Goal: Information Seeking & Learning: Check status

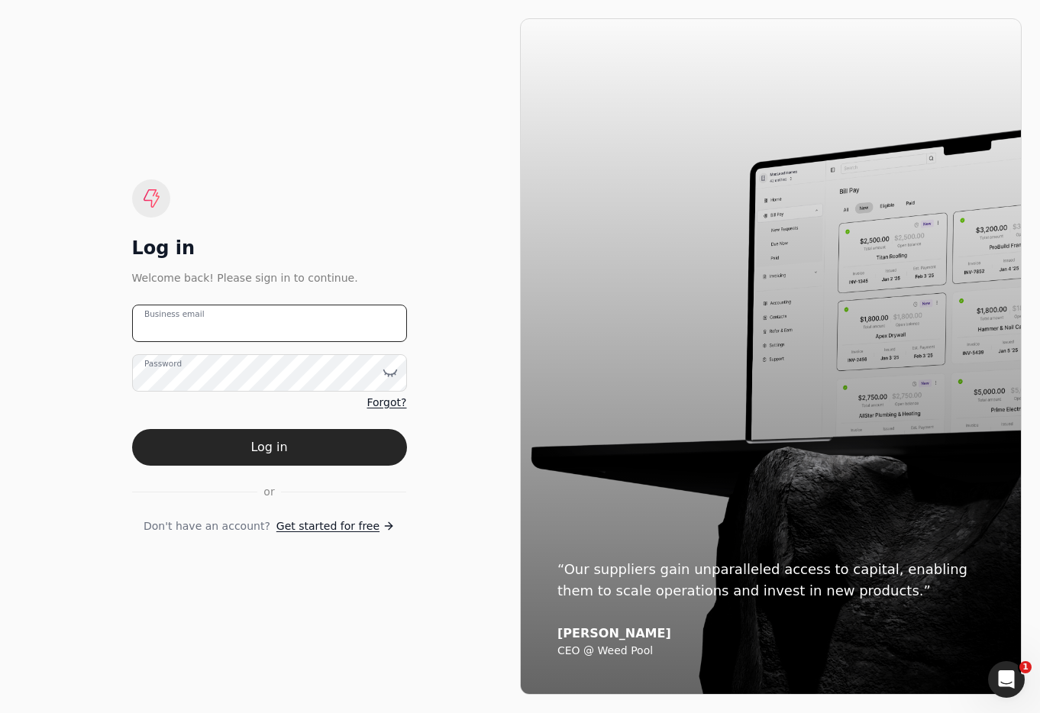
click at [251, 320] on email "Business email" at bounding box center [269, 323] width 275 height 37
click at [295, 328] on email "team+enviro" at bounding box center [269, 323] width 275 height 37
type email "team+enviro@helloquickly.com"
click at [355, 455] on button "Log in" at bounding box center [269, 447] width 275 height 37
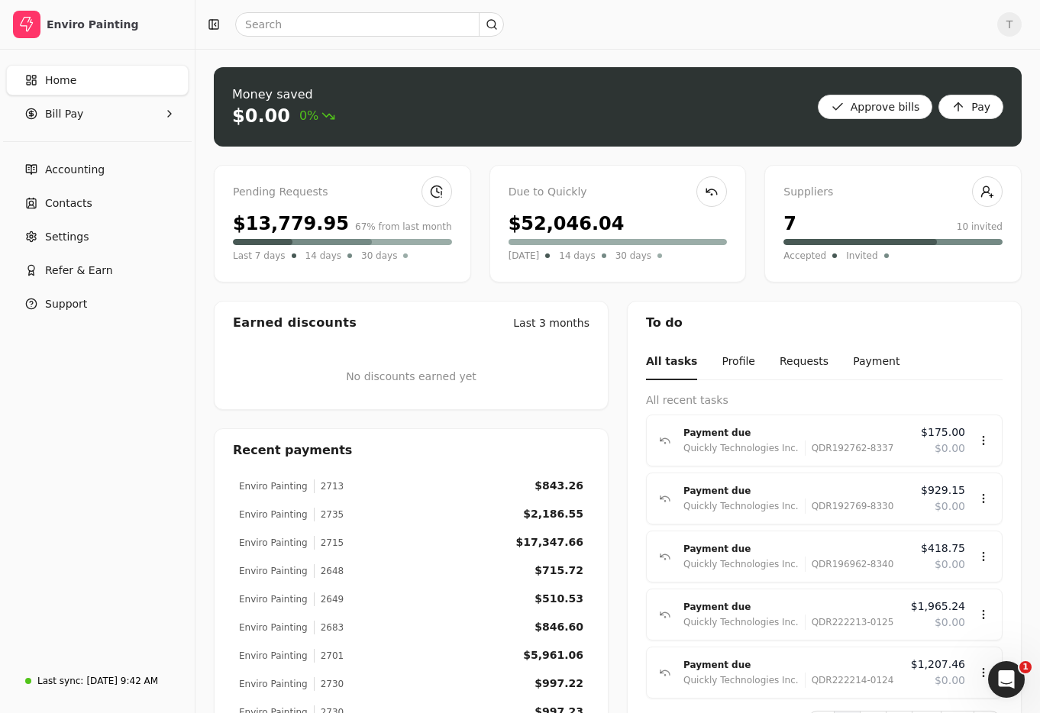
click at [83, 78] on link "Home" at bounding box center [97, 80] width 183 height 31
click at [81, 89] on link "Home" at bounding box center [97, 80] width 183 height 31
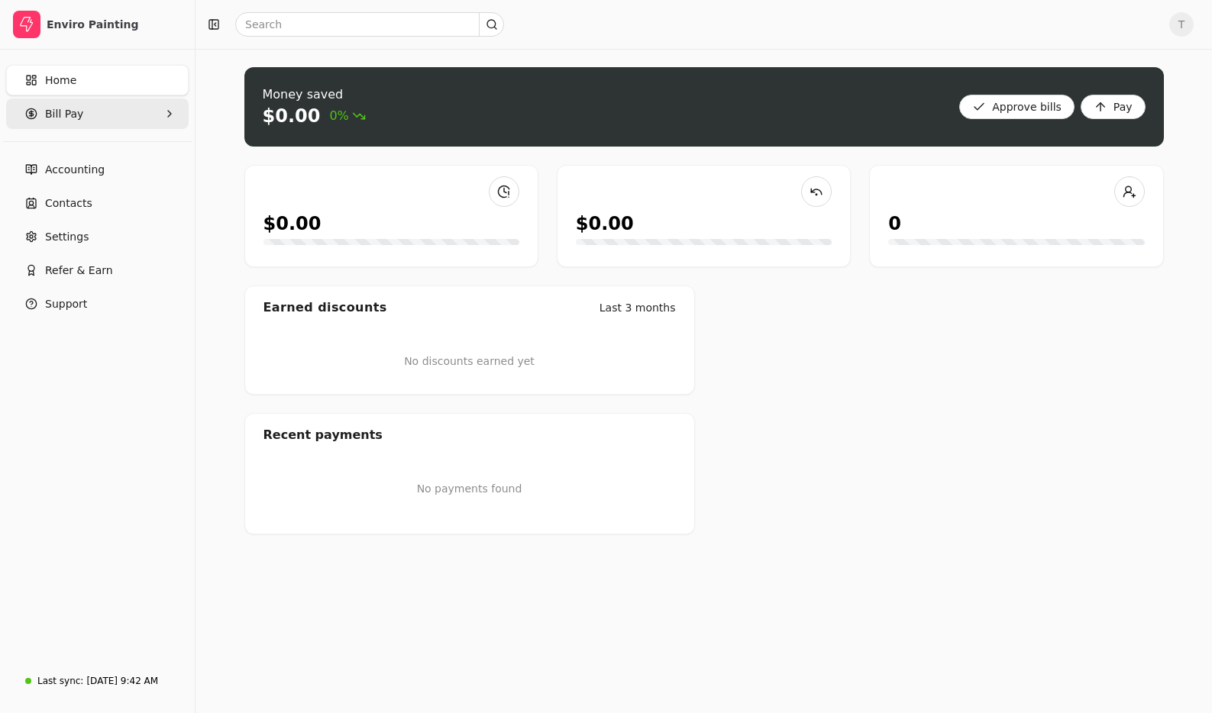
click at [87, 112] on Pay "Bill Pay" at bounding box center [97, 114] width 183 height 31
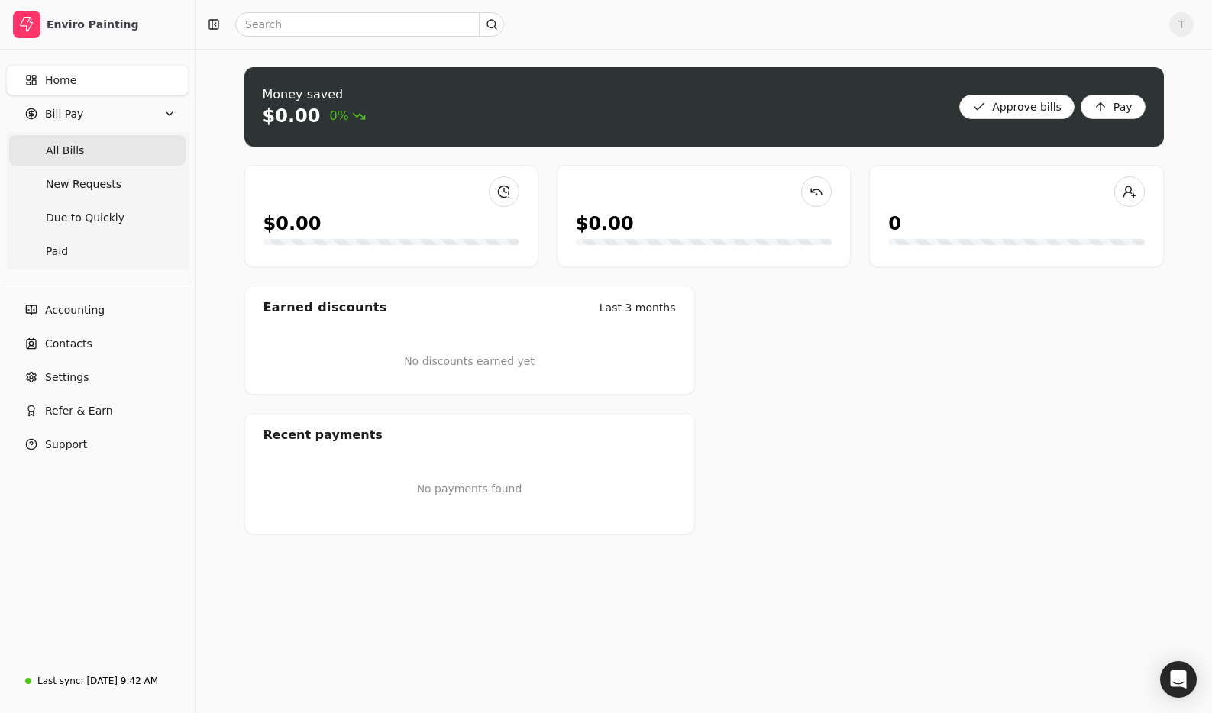
drag, startPoint x: 73, startPoint y: 144, endPoint x: 86, endPoint y: 145, distance: 13.0
click at [73, 144] on span "All Bills" at bounding box center [65, 151] width 38 height 16
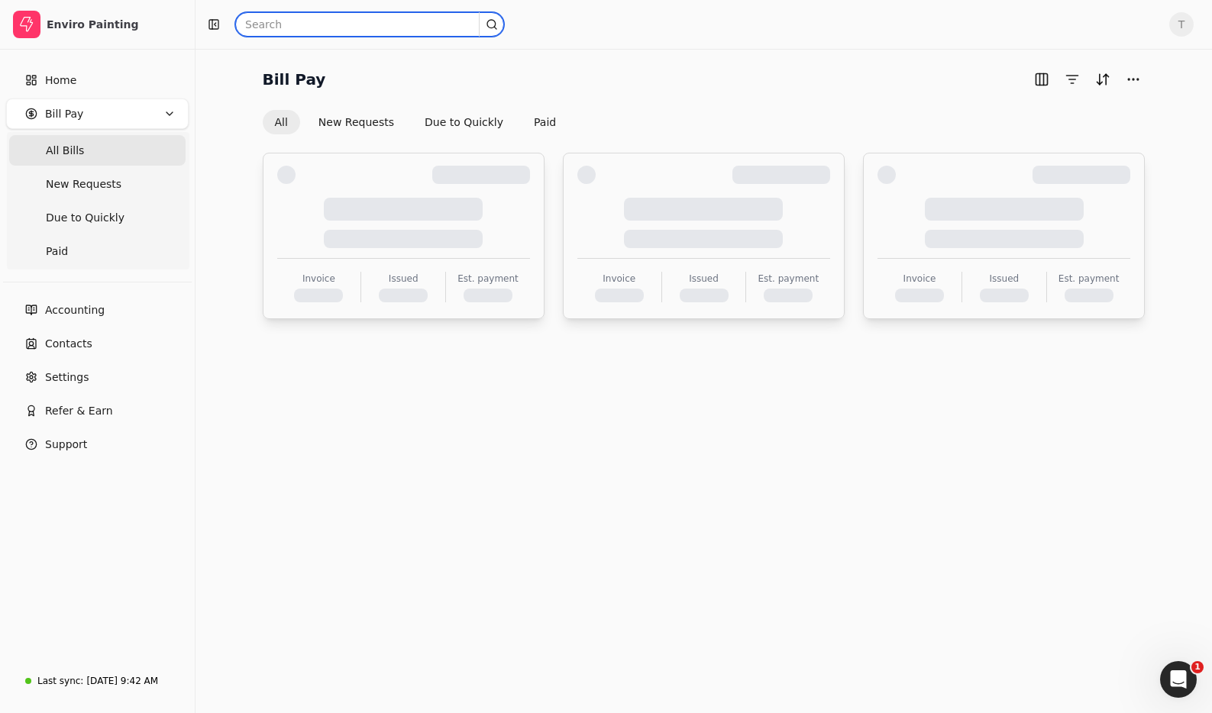
click at [327, 26] on input "text" at bounding box center [369, 24] width 269 height 24
paste input "0"
type input "0"
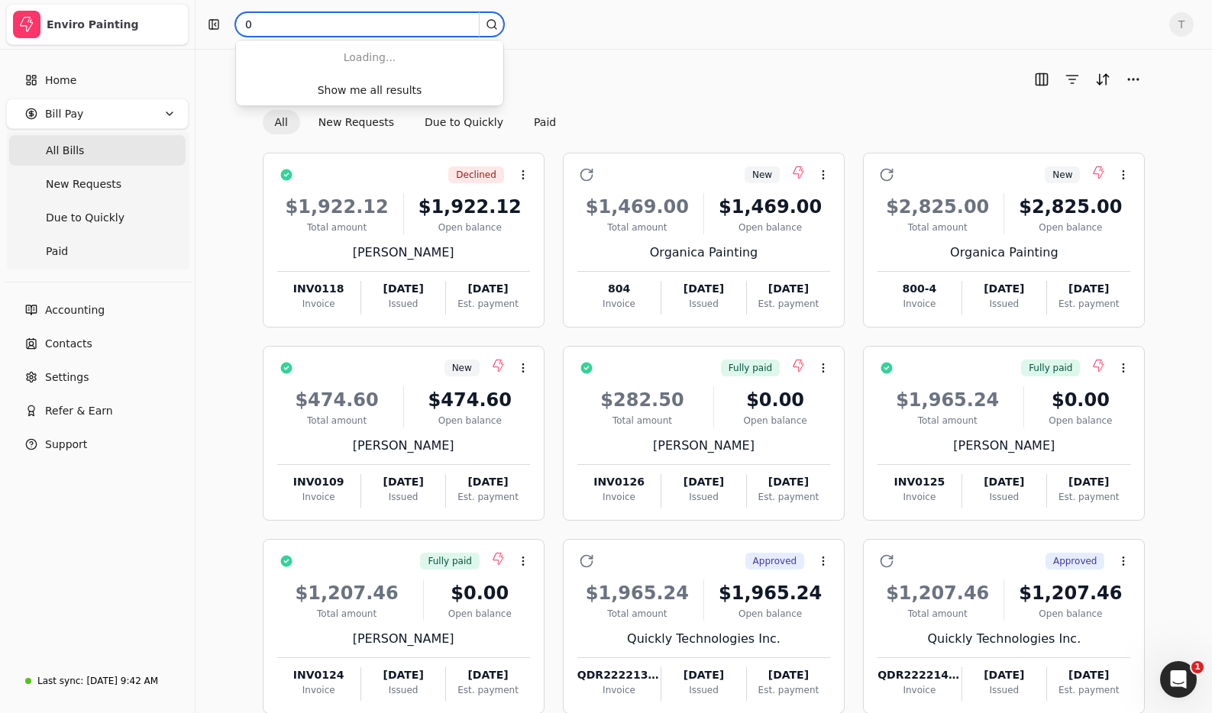
drag, startPoint x: 278, startPoint y: 16, endPoint x: 163, endPoint y: 9, distance: 114.8
click at [163, 9] on div "Enviro Painting Home Bill Pay All Bills New Requests Due to Quickly Paid Accoun…" at bounding box center [606, 400] width 1212 height 800
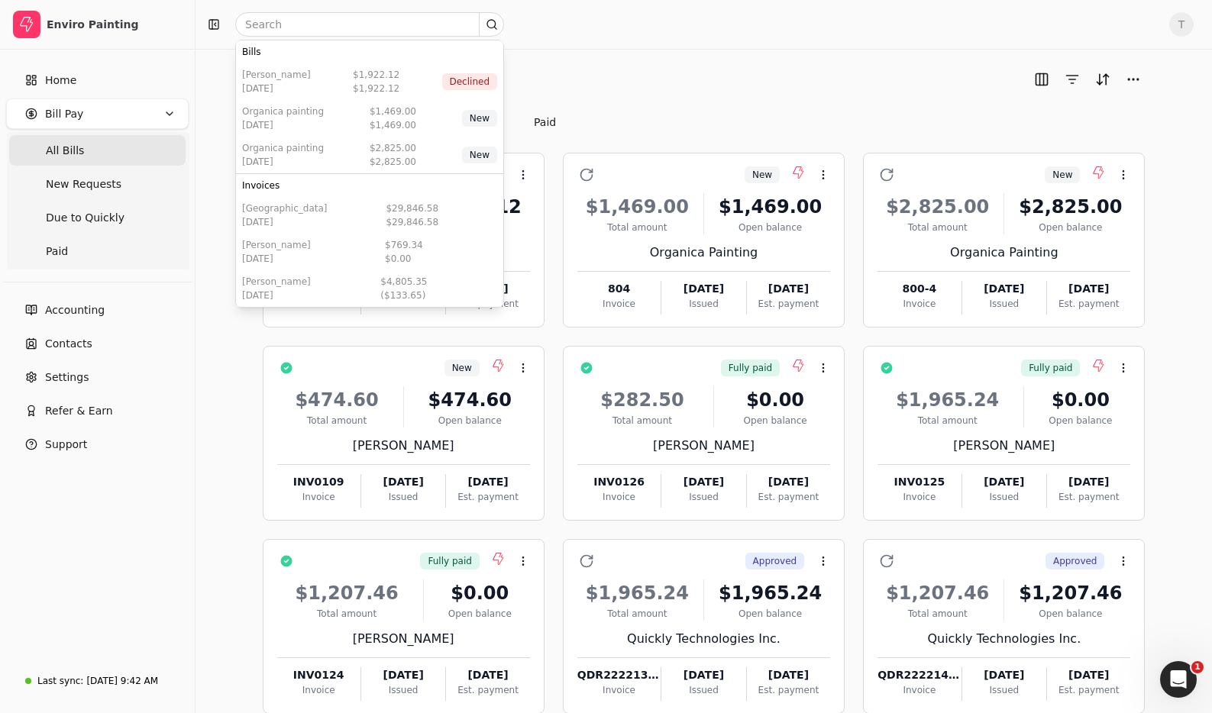
drag, startPoint x: 763, startPoint y: 86, endPoint x: 706, endPoint y: 90, distance: 57.4
click at [757, 86] on div "Bill Pay" at bounding box center [704, 79] width 883 height 24
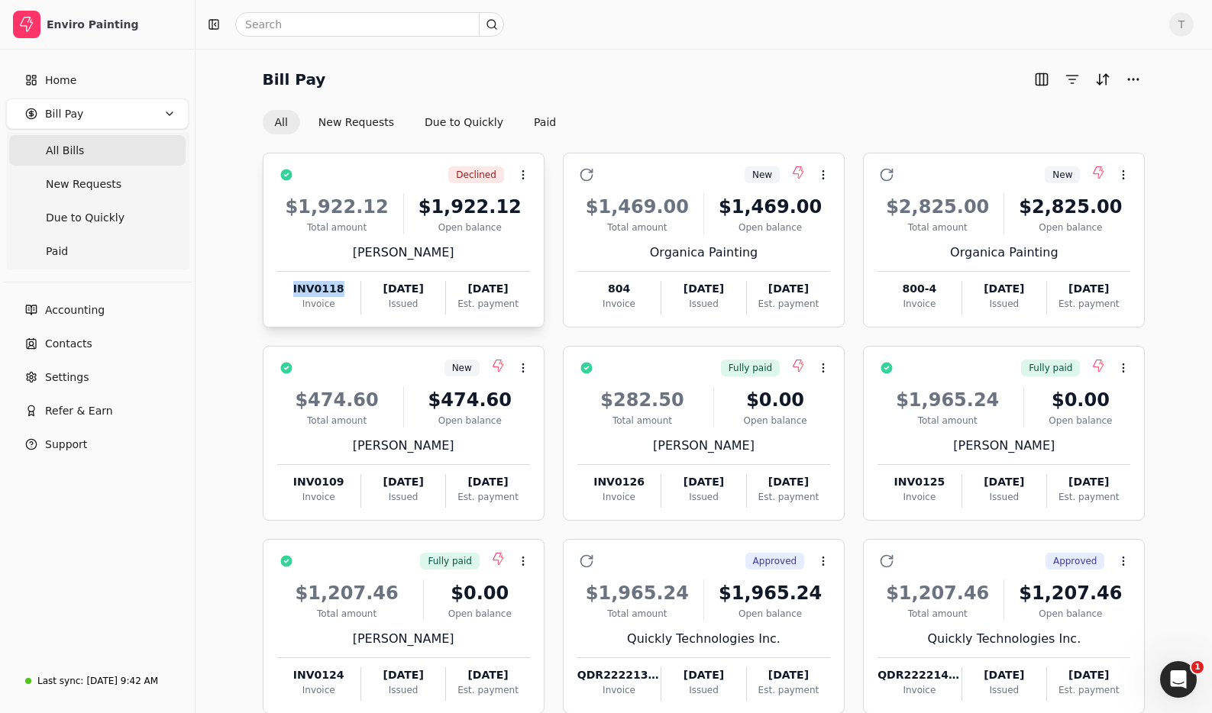
drag, startPoint x: 346, startPoint y: 286, endPoint x: 319, endPoint y: 283, distance: 27.0
click at [296, 285] on div "INV0118" at bounding box center [318, 289] width 83 height 16
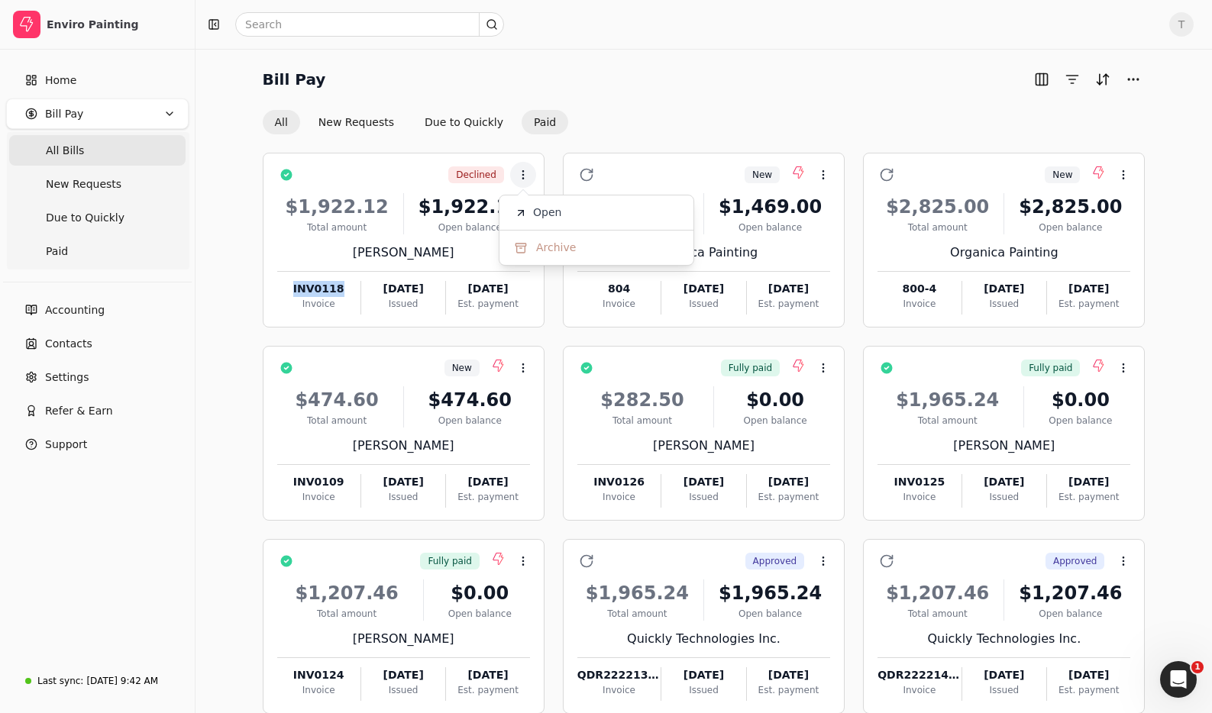
copy div "INV0118"
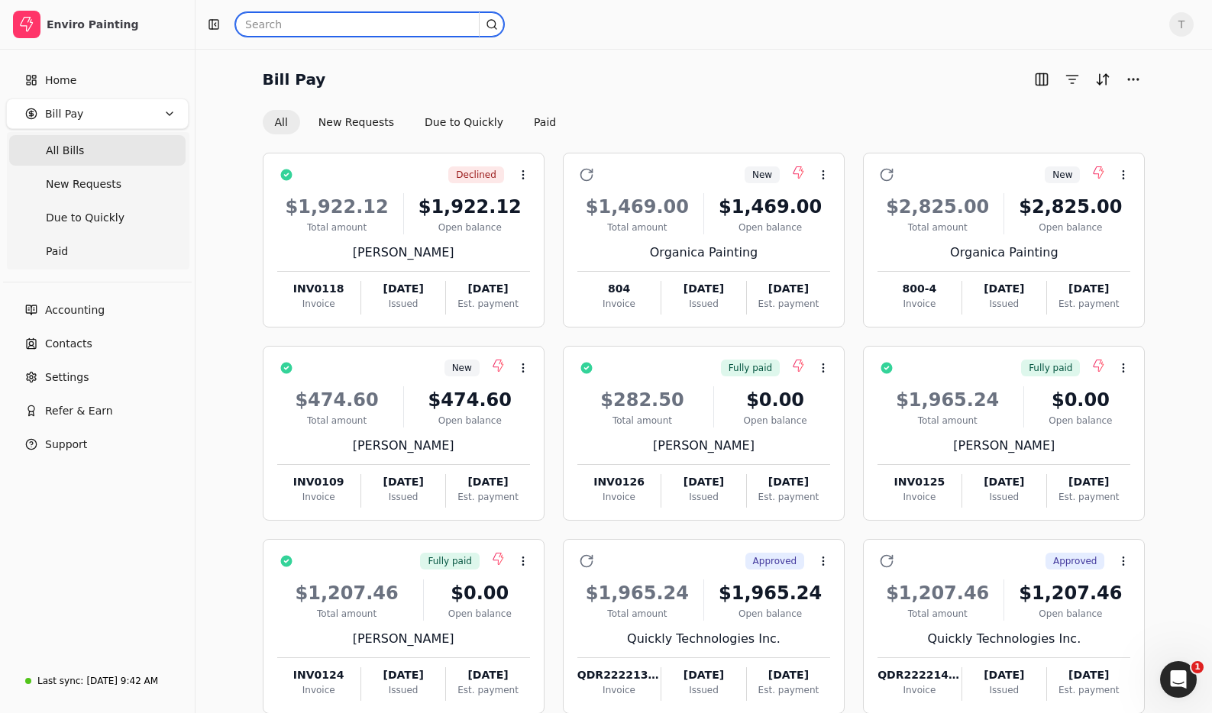
click at [354, 24] on input "text" at bounding box center [369, 24] width 269 height 24
paste input "INV0118"
type input "INV0118-1"
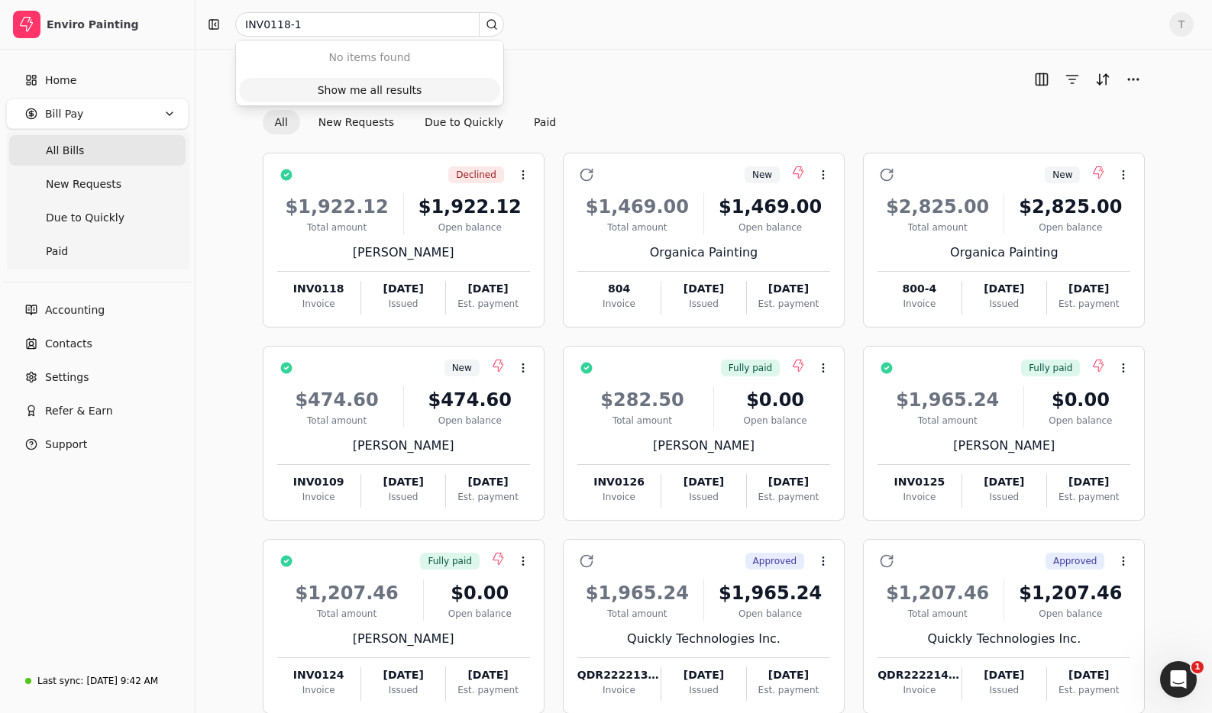
click at [438, 79] on button "Show me all results" at bounding box center [369, 90] width 261 height 24
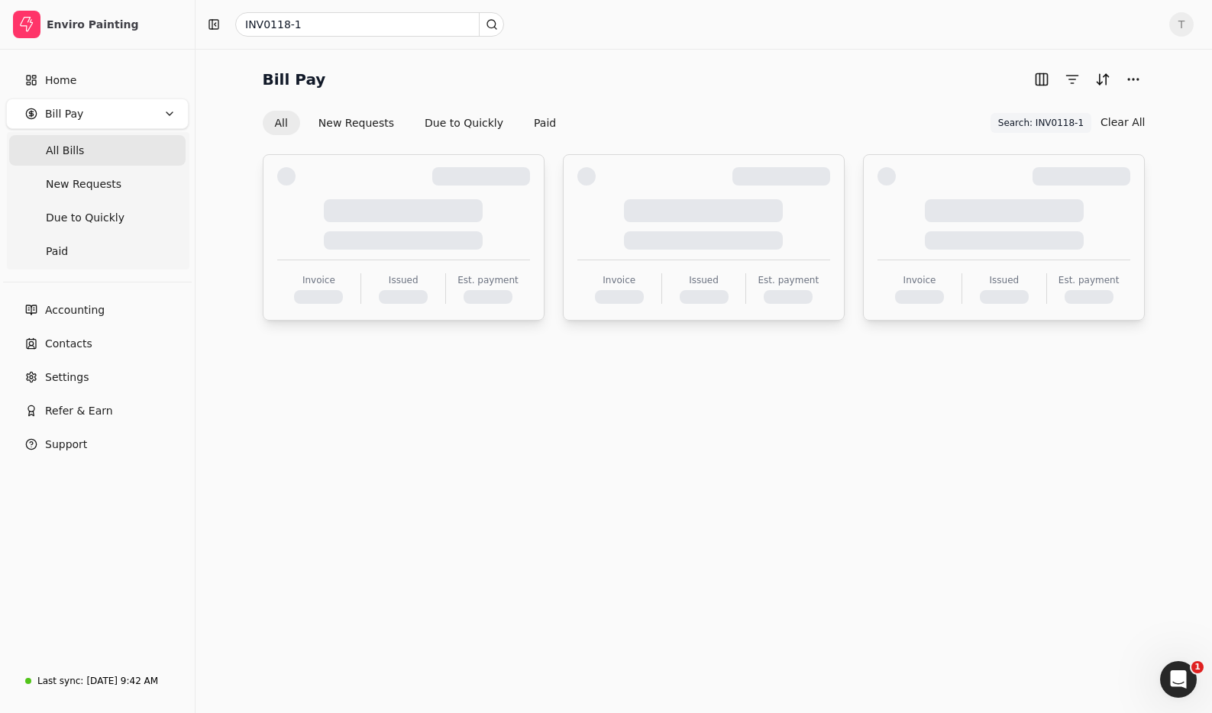
drag, startPoint x: 695, startPoint y: 89, endPoint x: 547, endPoint y: 163, distance: 165.7
click at [694, 89] on div "Bill Pay" at bounding box center [704, 79] width 883 height 24
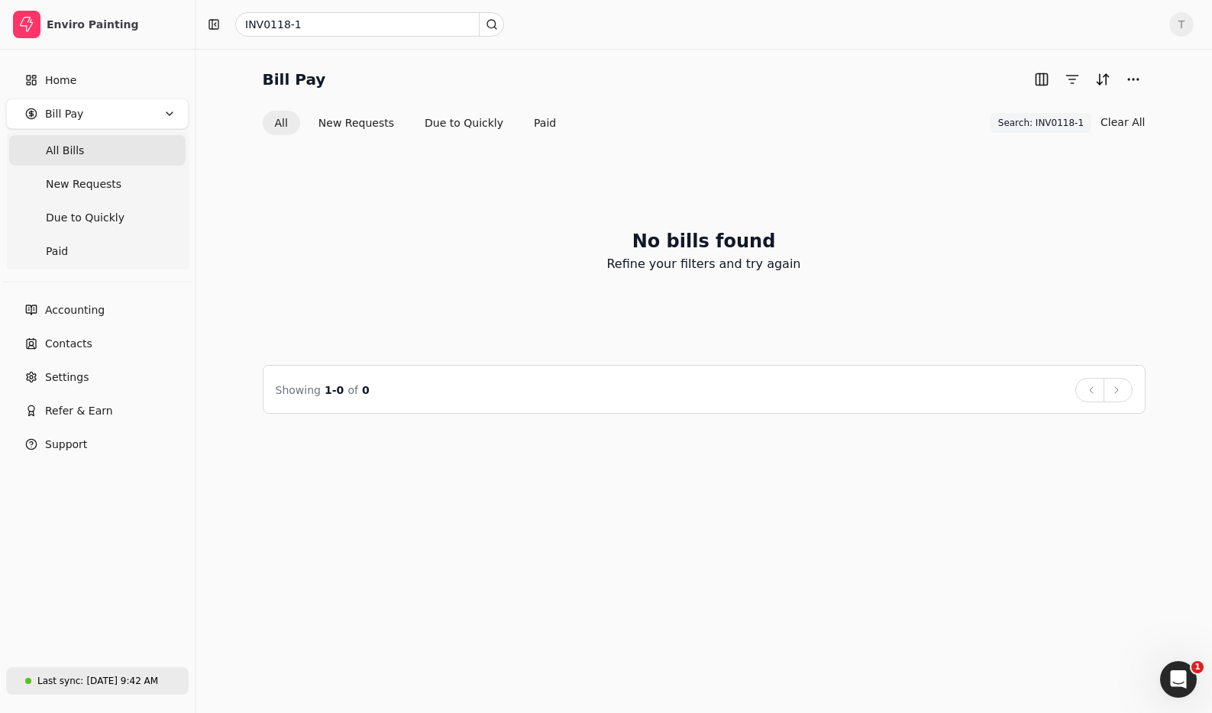
drag, startPoint x: 120, startPoint y: 685, endPoint x: 131, endPoint y: 680, distance: 11.6
click at [120, 685] on div "Sep 2, 9:42 AM" at bounding box center [122, 681] width 72 height 14
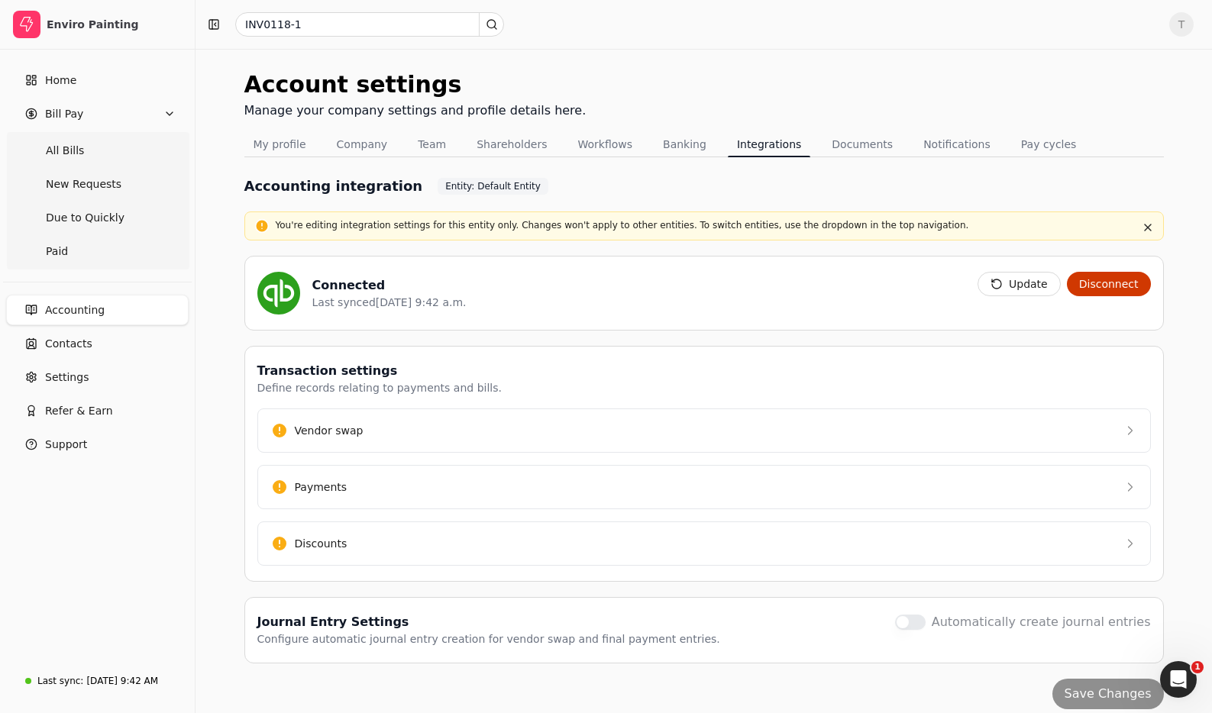
click at [1026, 286] on button "Update" at bounding box center [1019, 284] width 83 height 24
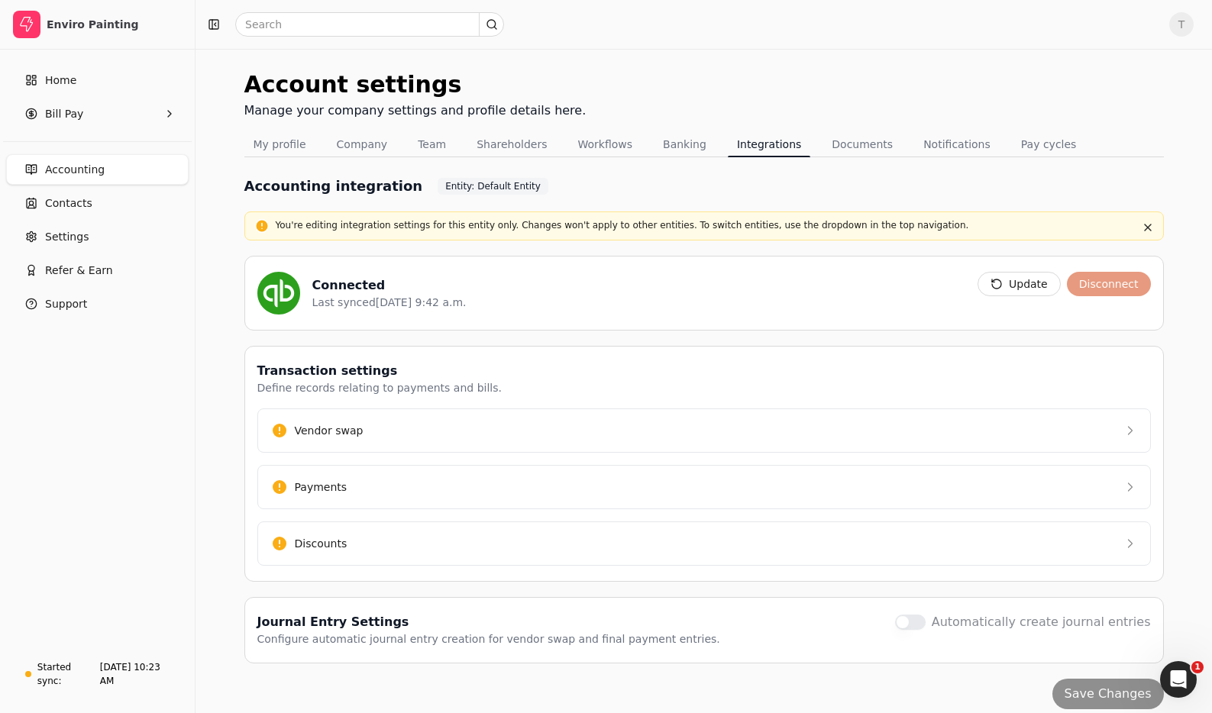
click at [587, 86] on div "Account settings Manage your company settings and profile details here." at bounding box center [704, 99] width 920 height 65
drag, startPoint x: 1148, startPoint y: 228, endPoint x: 886, endPoint y: 199, distance: 263.7
click at [1148, 228] on button "button" at bounding box center [1148, 227] width 18 height 18
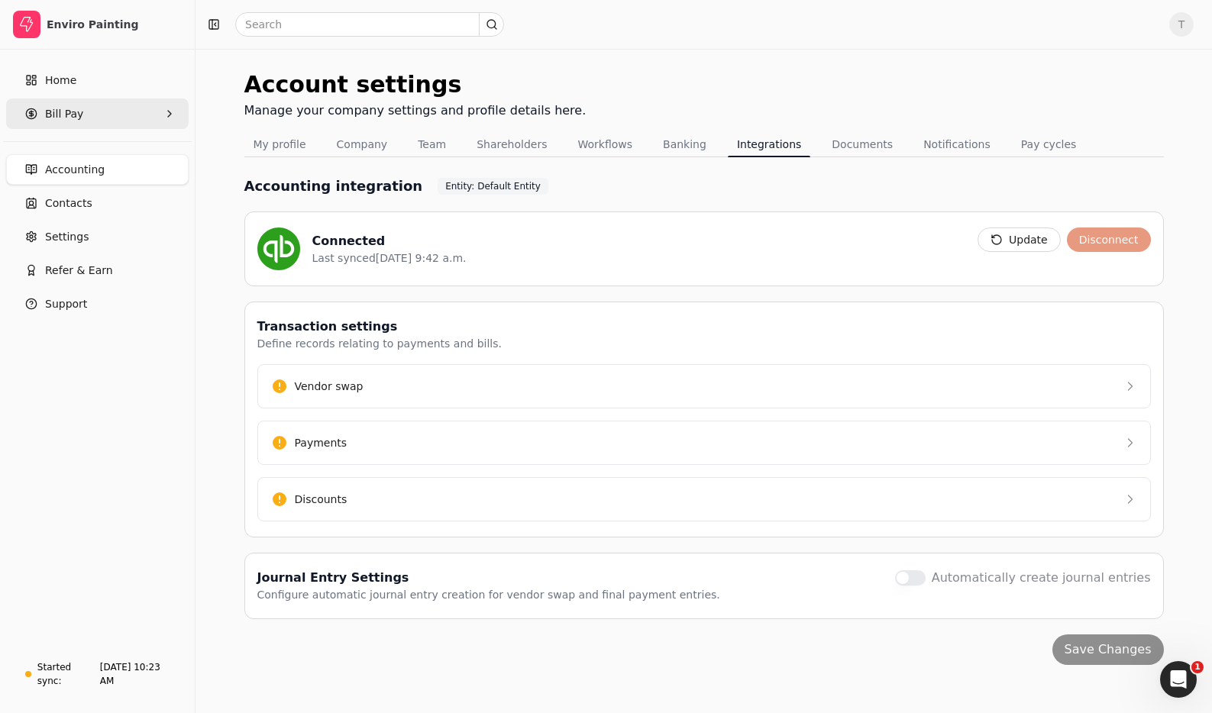
click at [82, 105] on Pay "Bill Pay" at bounding box center [97, 114] width 183 height 31
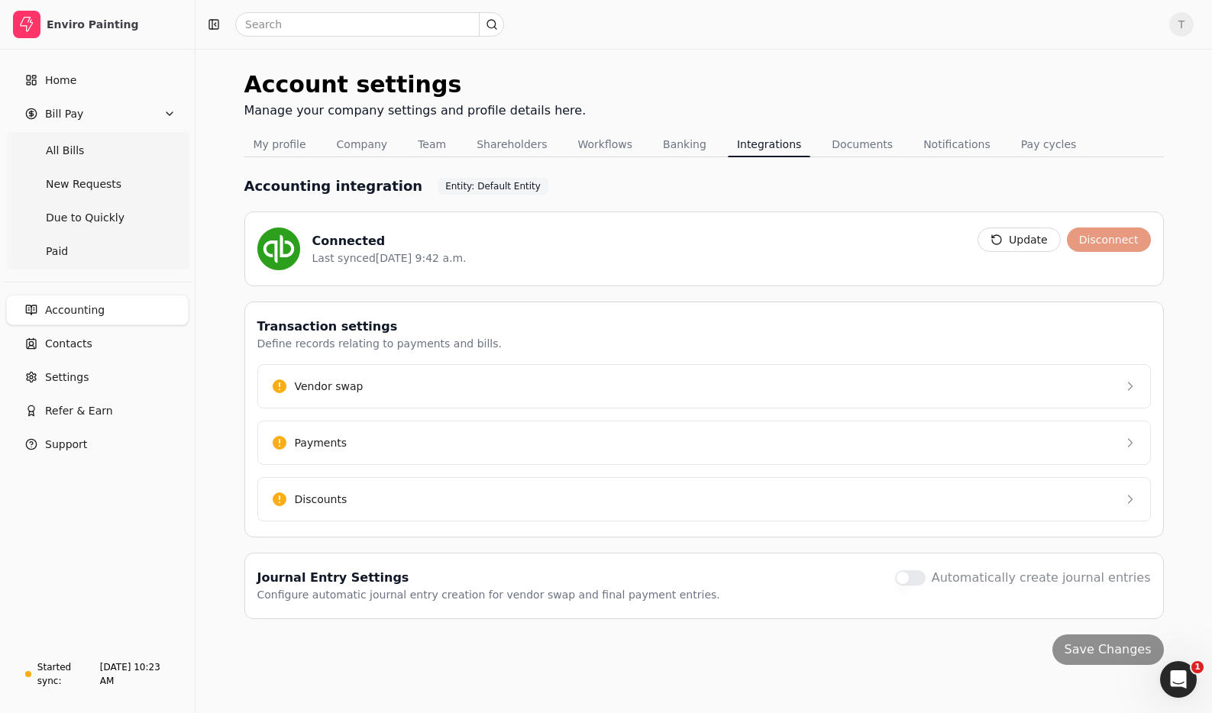
drag, startPoint x: 53, startPoint y: 154, endPoint x: 444, endPoint y: 209, distance: 394.9
click at [53, 154] on span "All Bills" at bounding box center [65, 151] width 38 height 16
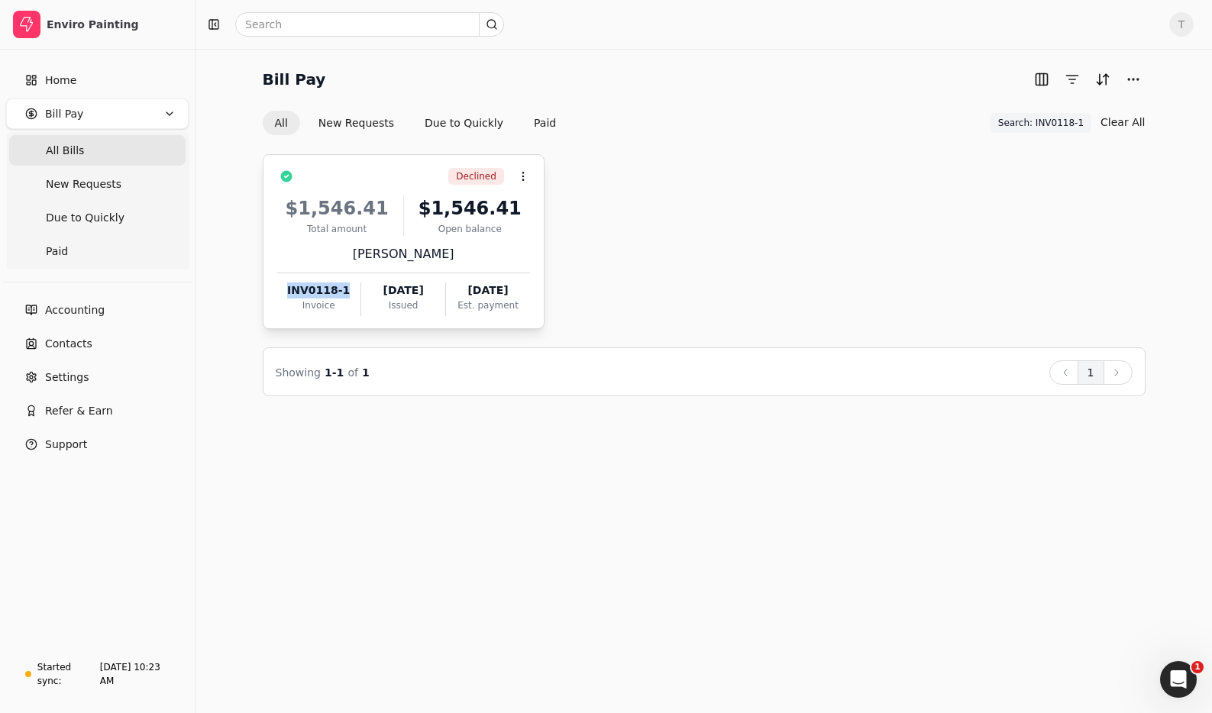
drag, startPoint x: 351, startPoint y: 293, endPoint x: 356, endPoint y: 282, distance: 11.6
click at [287, 291] on div "INV0118-1" at bounding box center [318, 291] width 83 height 16
copy div "INV0118-1"
click at [1075, 120] on span "Search: INV0118-1" at bounding box center [1041, 123] width 86 height 14
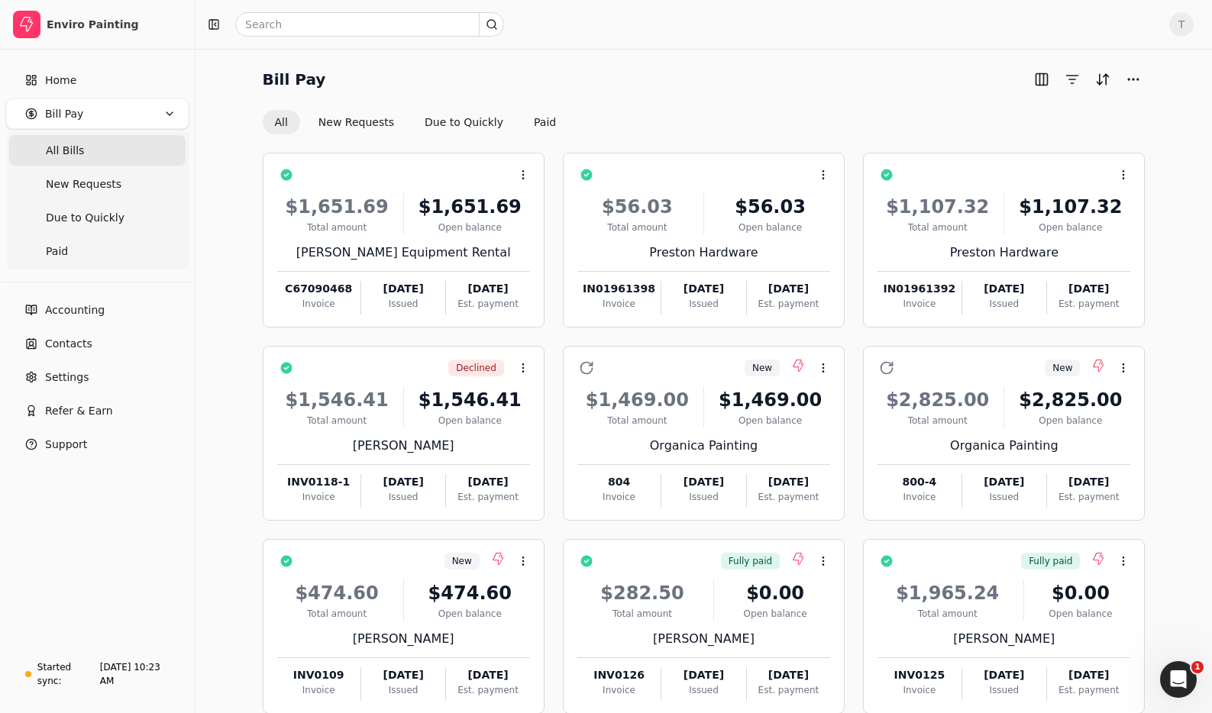
scroll to position [10, 0]
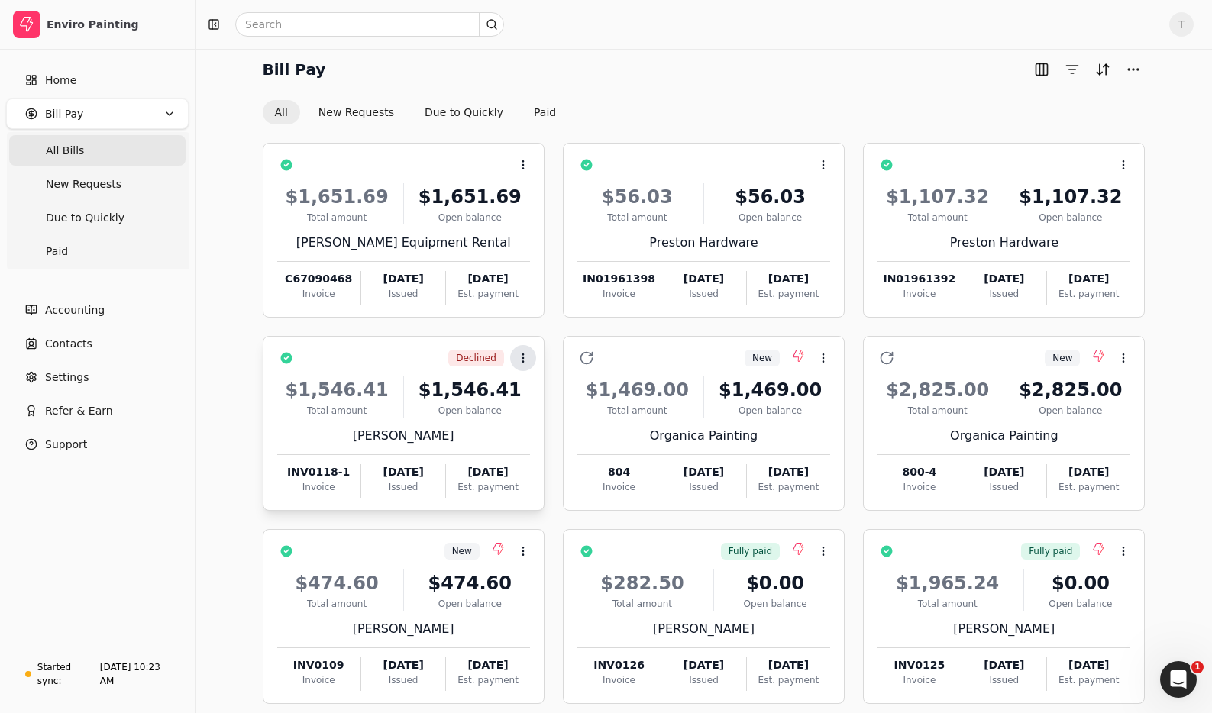
click at [530, 362] on button "Context Menu Button" at bounding box center [523, 358] width 26 height 26
click at [599, 398] on li "Open" at bounding box center [597, 396] width 188 height 28
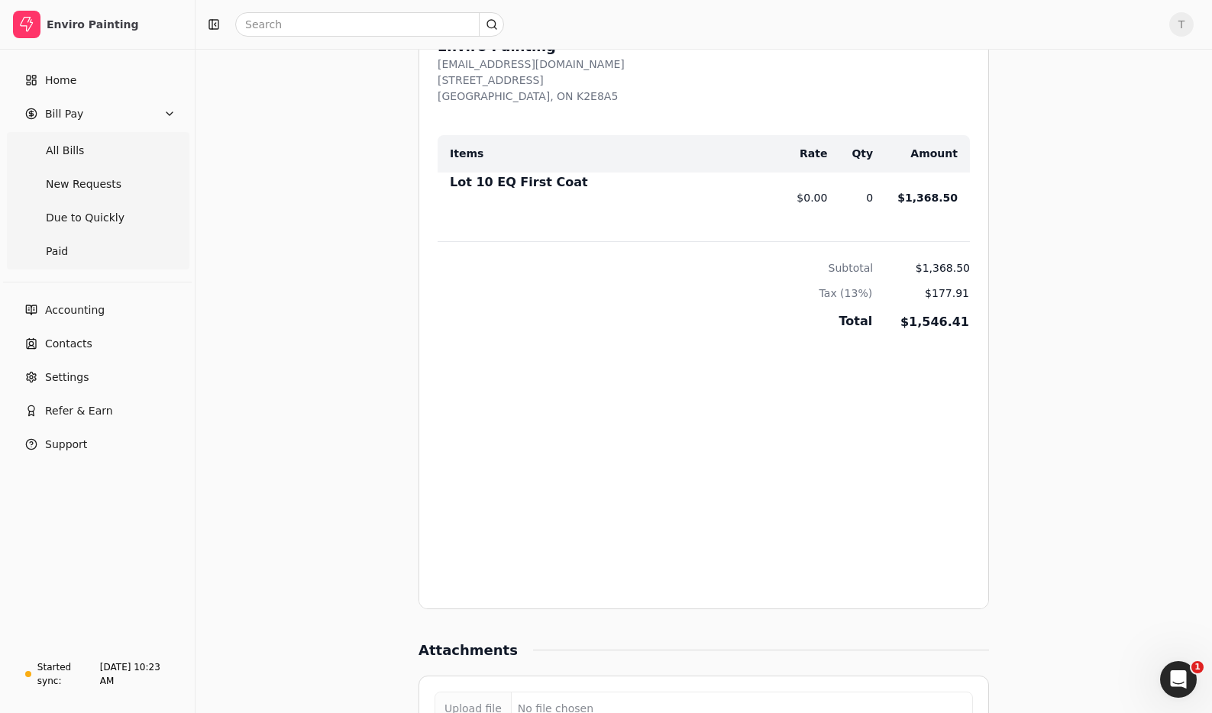
scroll to position [1201, 0]
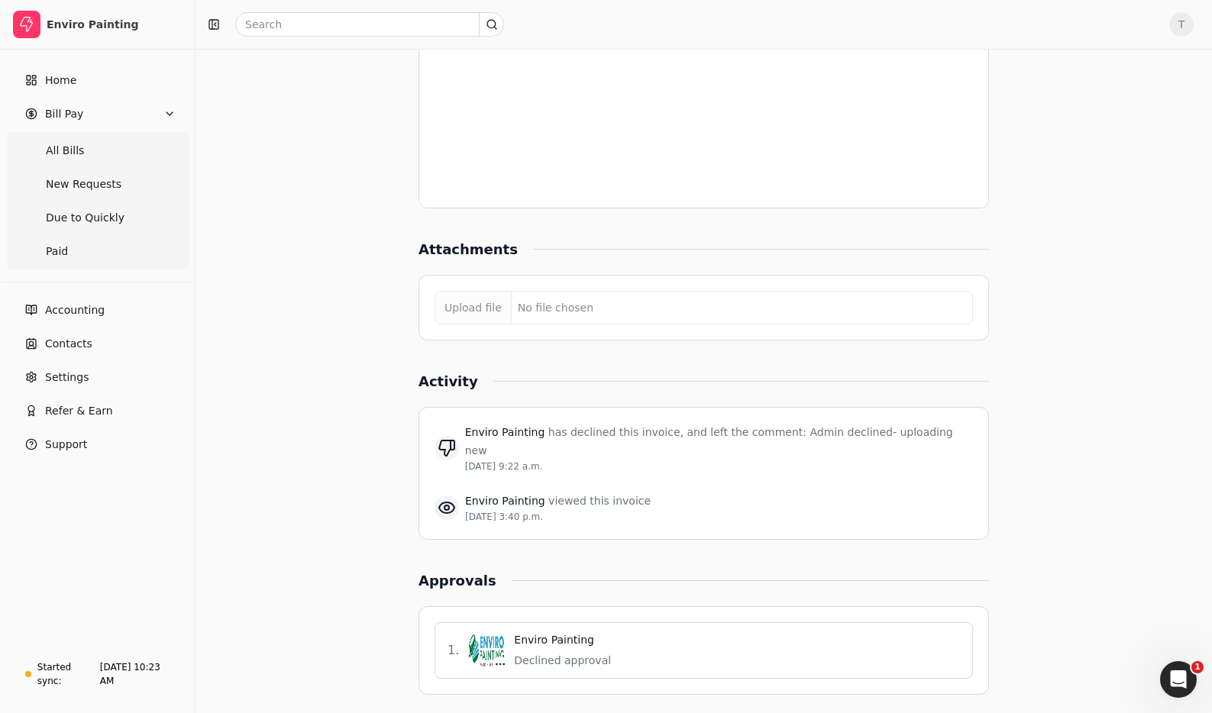
drag, startPoint x: 787, startPoint y: 488, endPoint x: 817, endPoint y: 515, distance: 40.6
click at [817, 515] on div "Enviro Painting has declined this invoice, and left the comment: Admin declined…" at bounding box center [704, 473] width 571 height 133
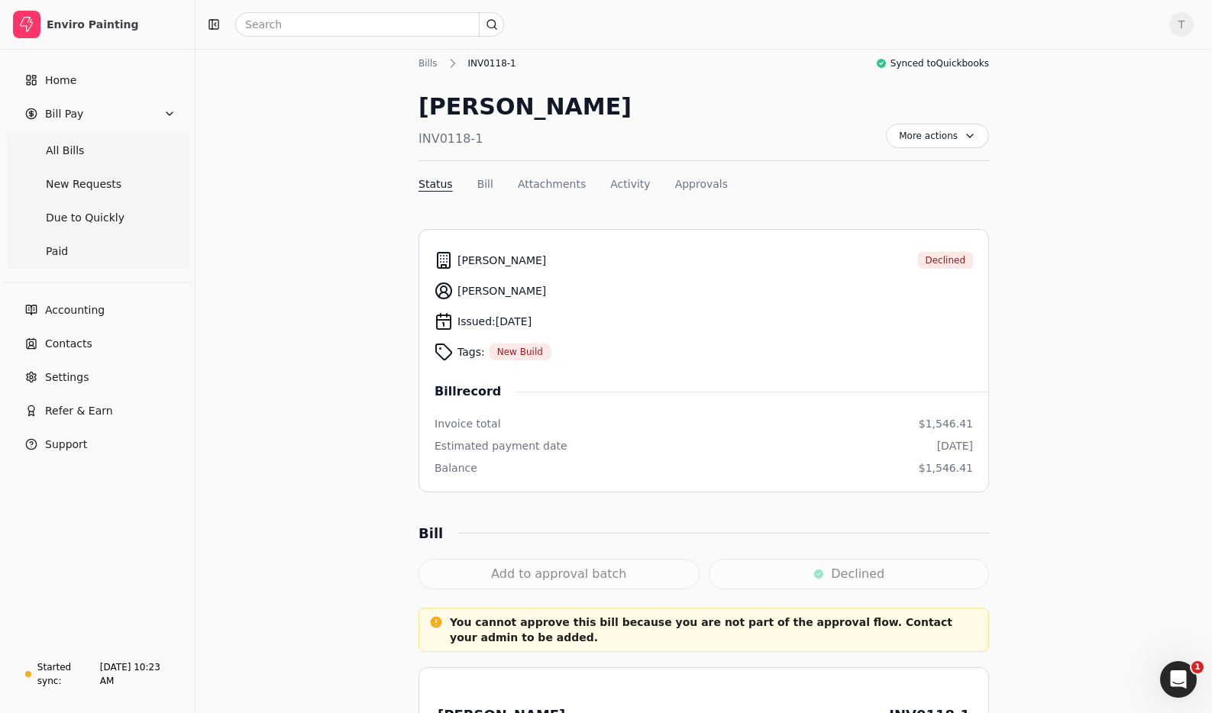
scroll to position [15, 0]
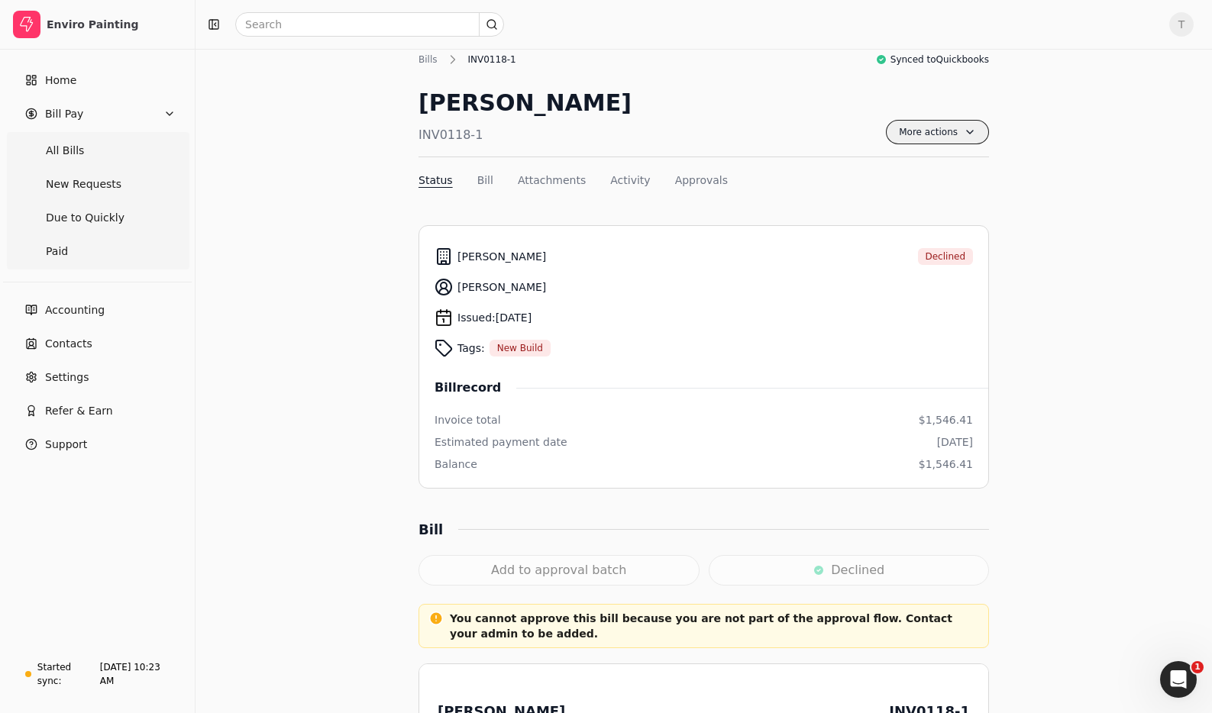
click at [942, 133] on span "More actions" at bounding box center [937, 132] width 103 height 24
click at [770, 105] on div "Rodelio Espayos INV0118-1 More actions Context Menu Button" at bounding box center [704, 122] width 571 height 72
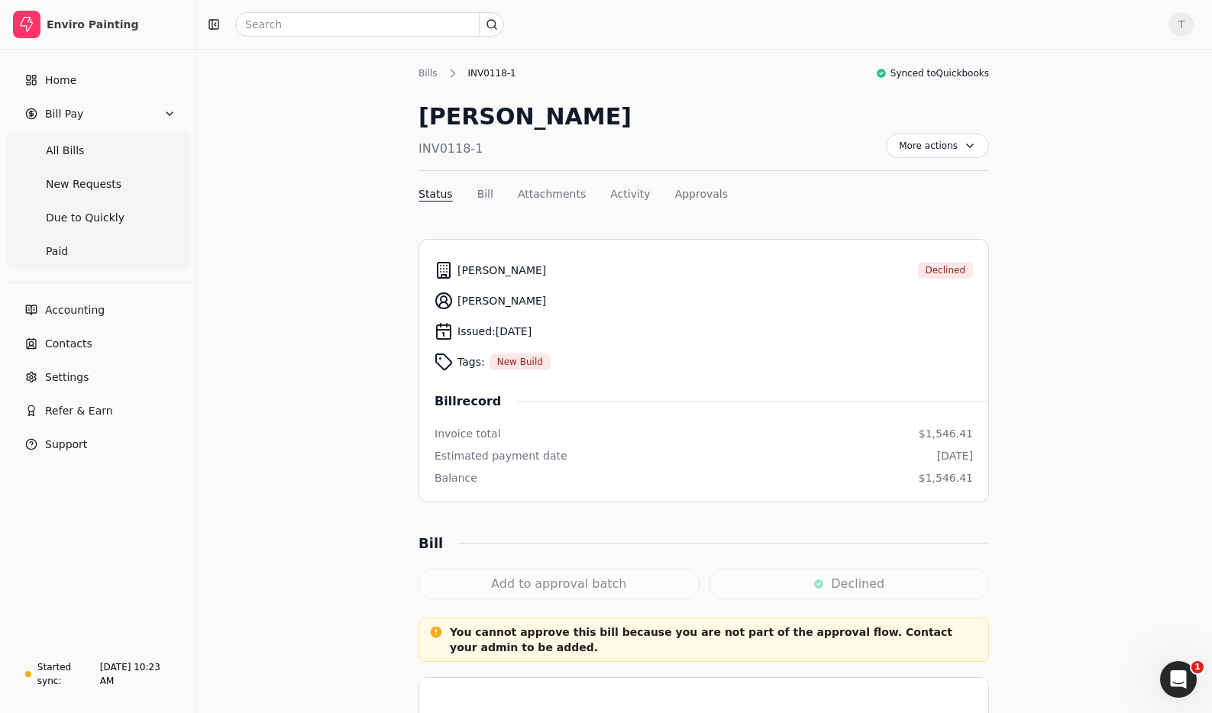
scroll to position [0, 0]
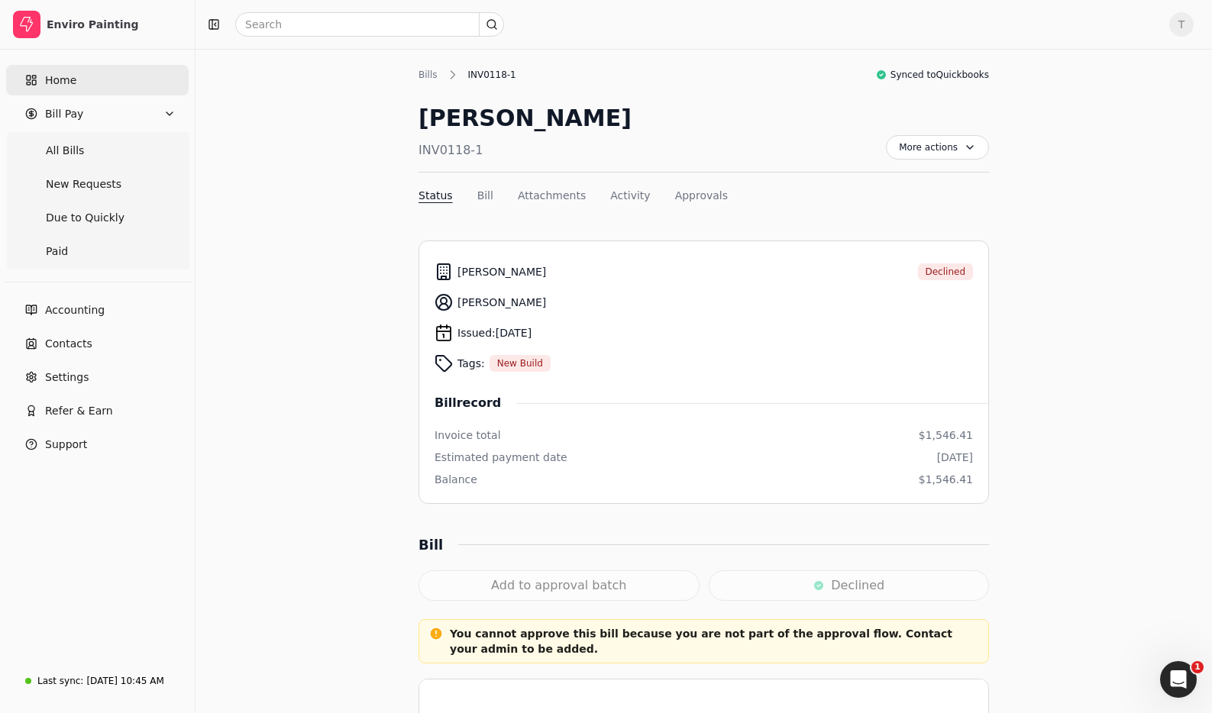
click at [99, 88] on link "Home" at bounding box center [97, 80] width 183 height 31
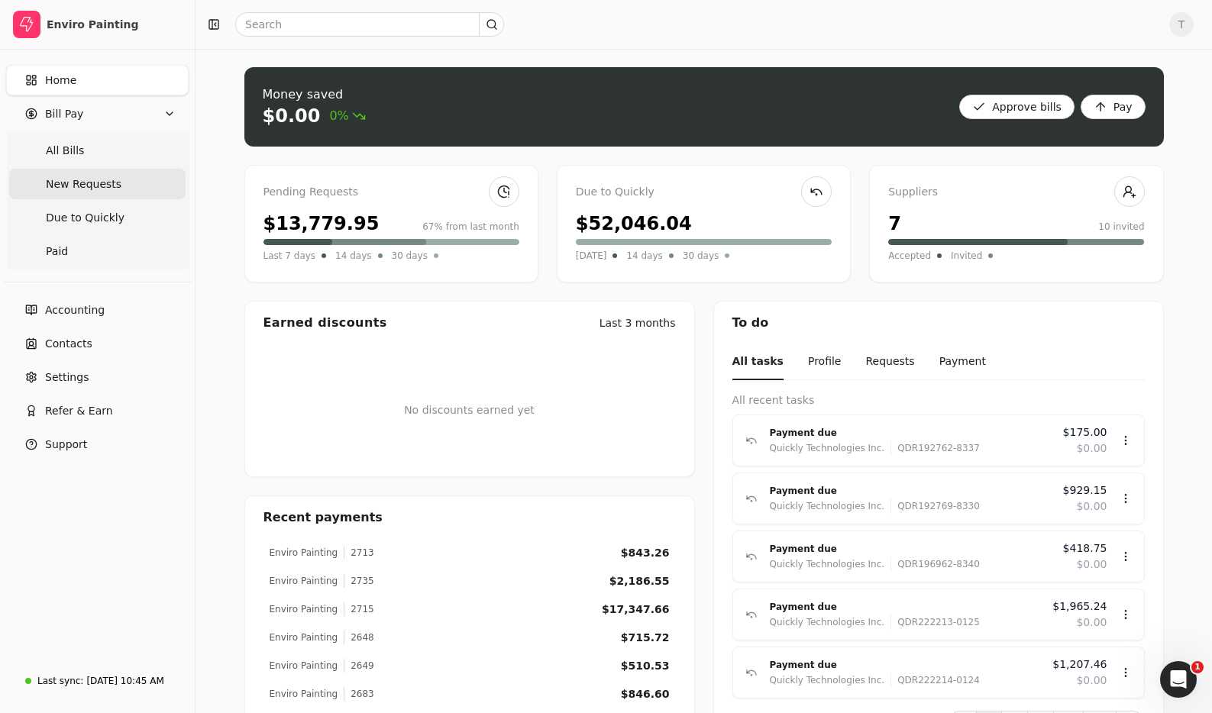
scroll to position [1, 0]
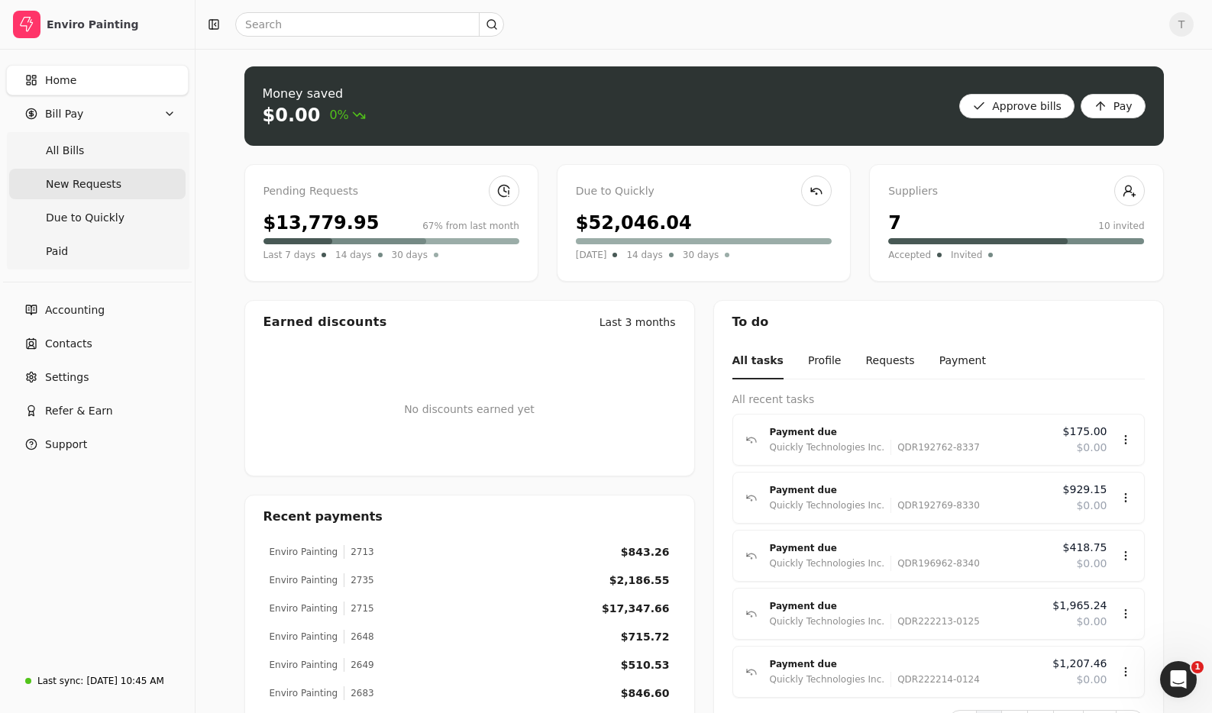
drag, startPoint x: 105, startPoint y: 145, endPoint x: 131, endPoint y: 176, distance: 40.6
click at [104, 145] on Bills "All Bills" at bounding box center [97, 150] width 176 height 31
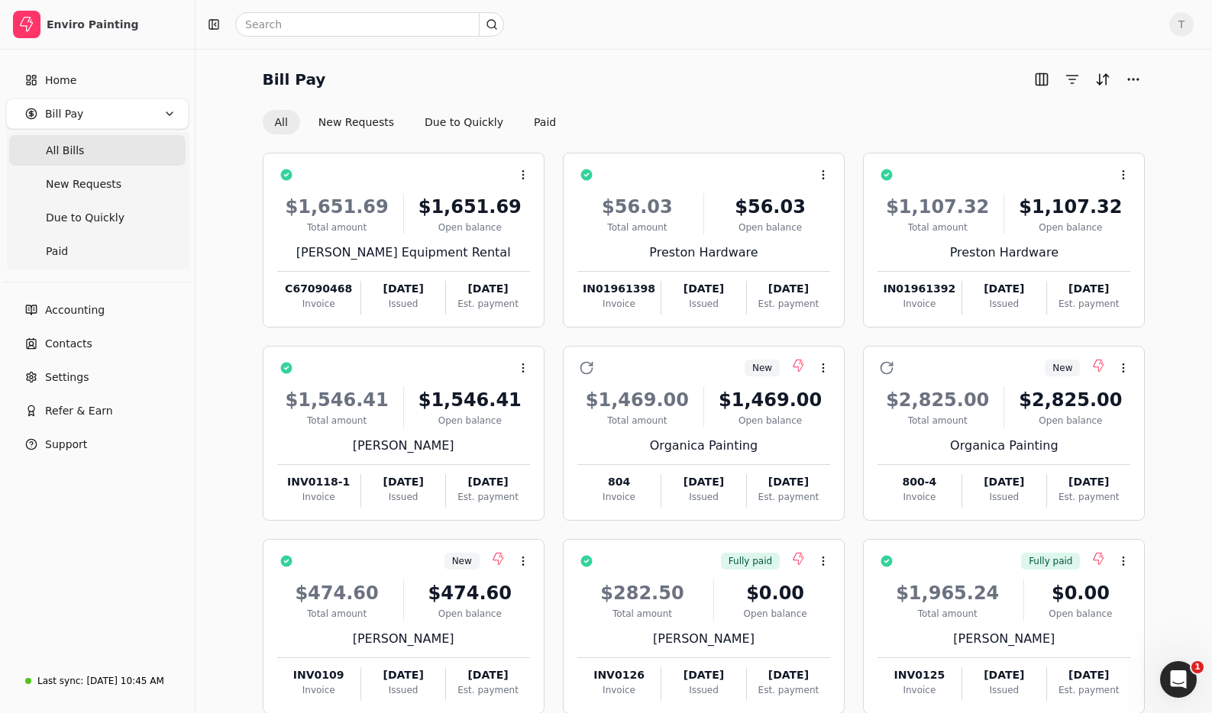
click at [117, 149] on Bills "All Bills" at bounding box center [97, 150] width 176 height 31
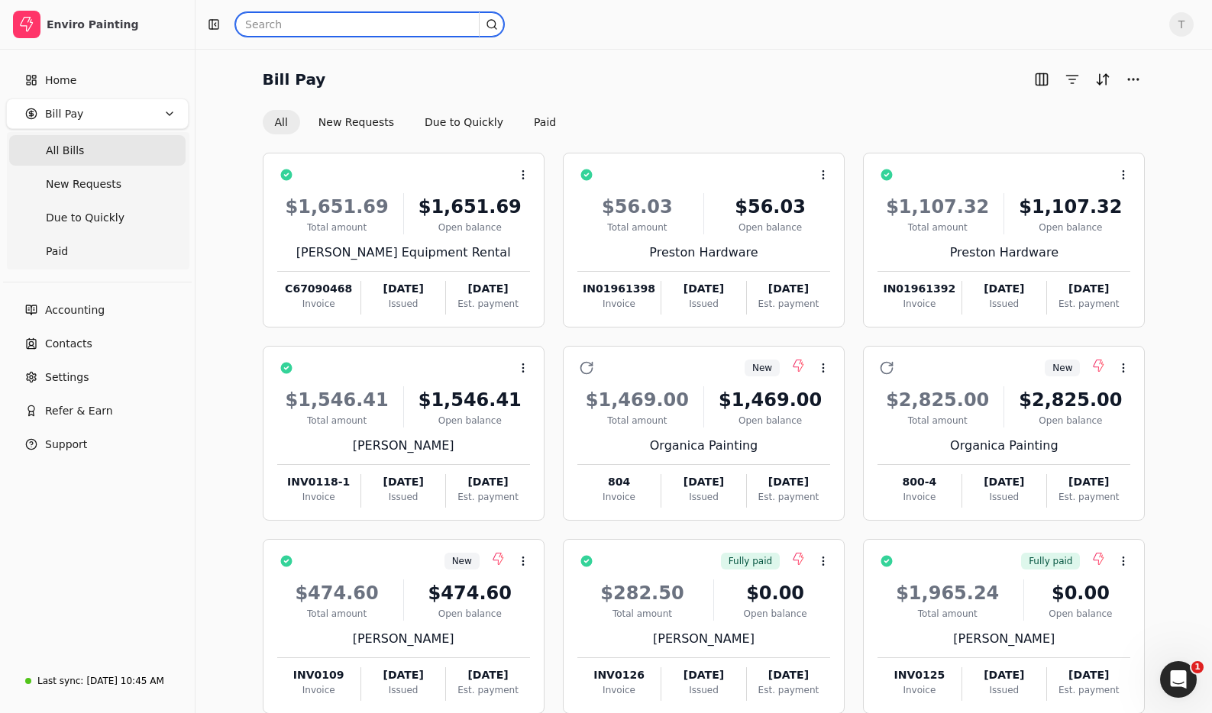
click at [412, 24] on input "text" at bounding box center [369, 24] width 269 height 24
type input "[PERSON_NAME]"
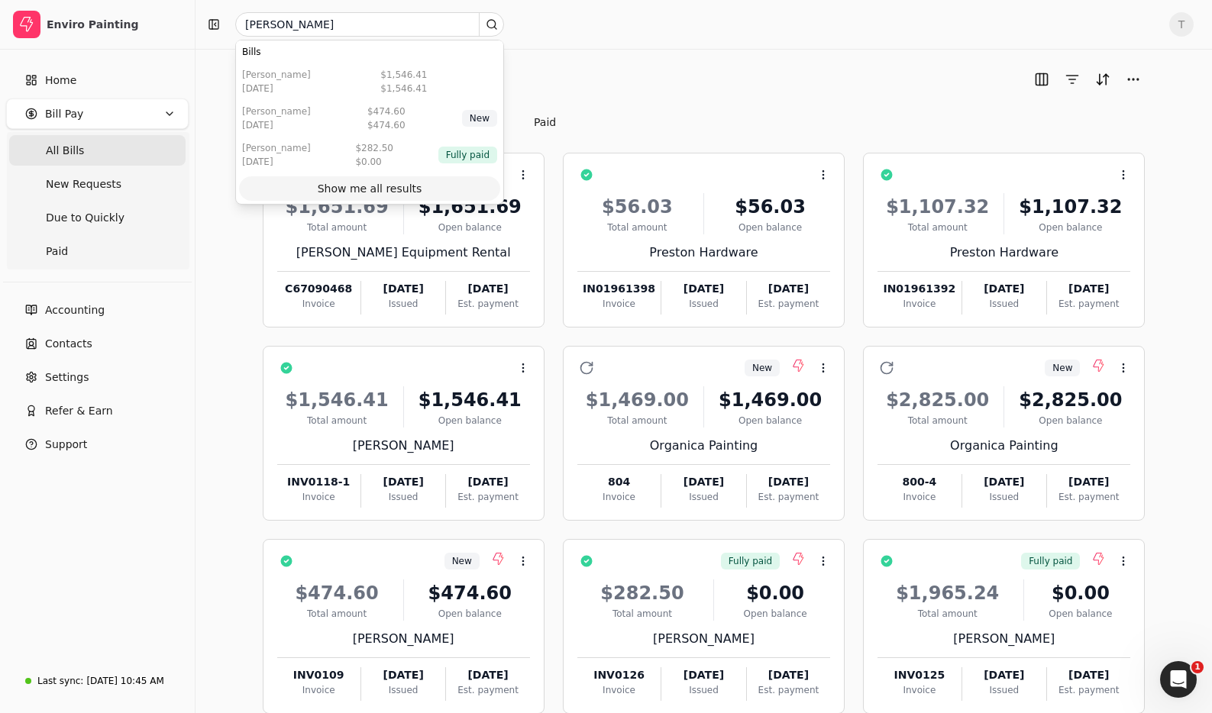
scroll to position [6, 0]
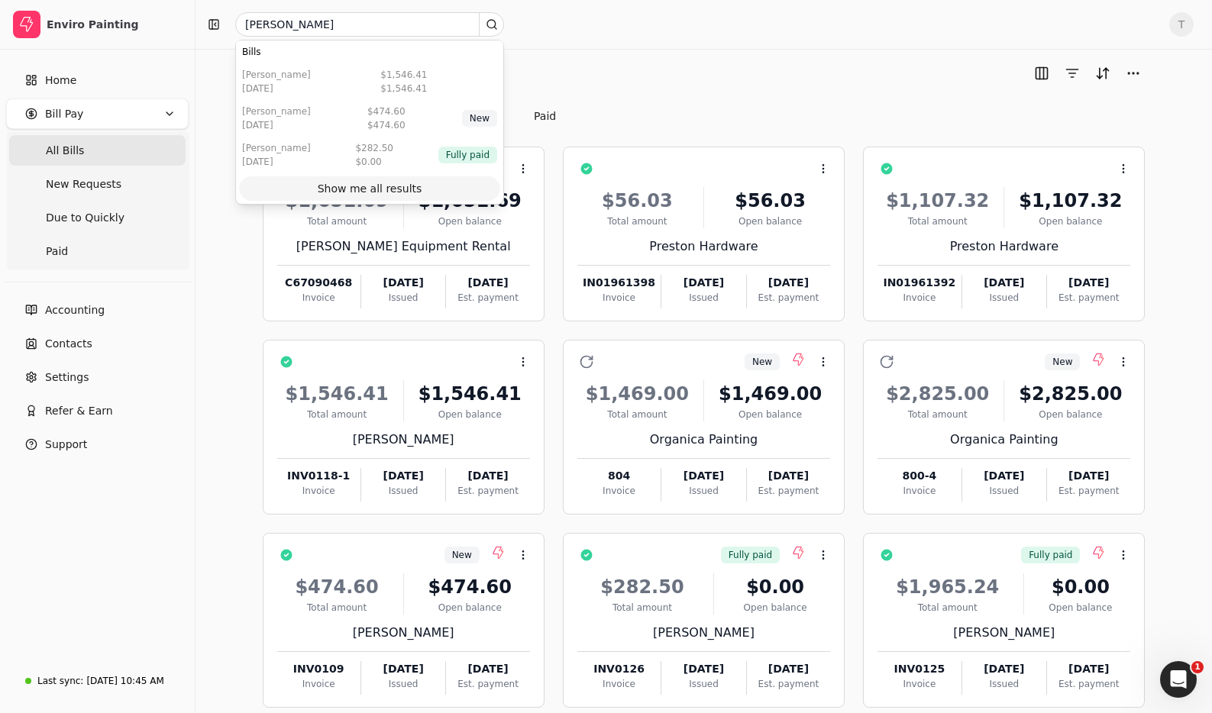
click at [400, 182] on div "Show me all results" at bounding box center [370, 189] width 105 height 16
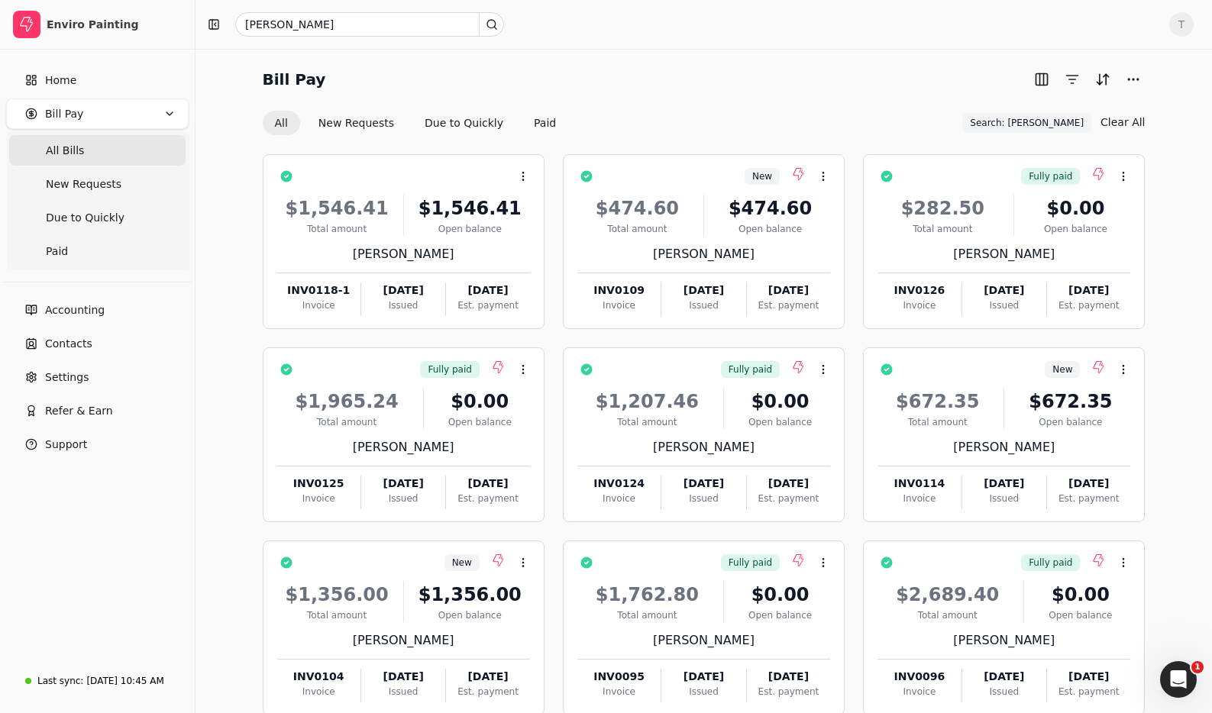
scroll to position [2, 0]
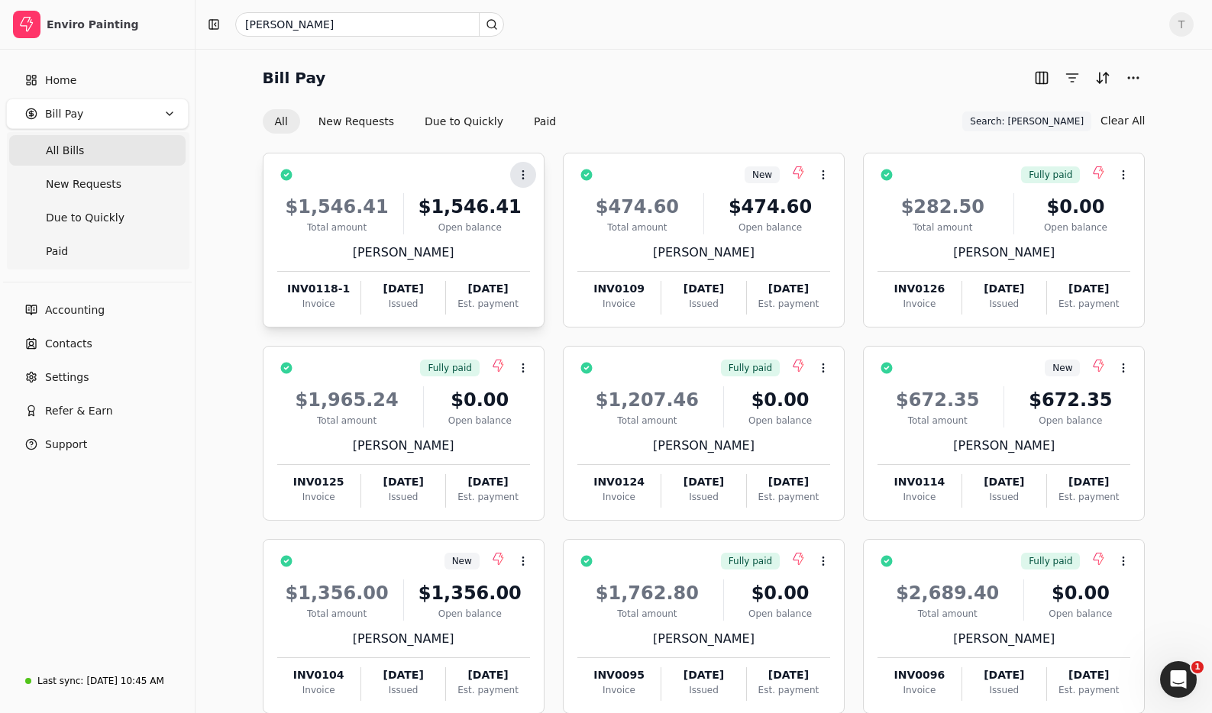
click at [525, 178] on icon at bounding box center [523, 175] width 12 height 12
drag, startPoint x: 561, startPoint y: 206, endPoint x: 491, endPoint y: 181, distance: 74.6
click at [550, 203] on li "Open" at bounding box center [597, 213] width 188 height 28
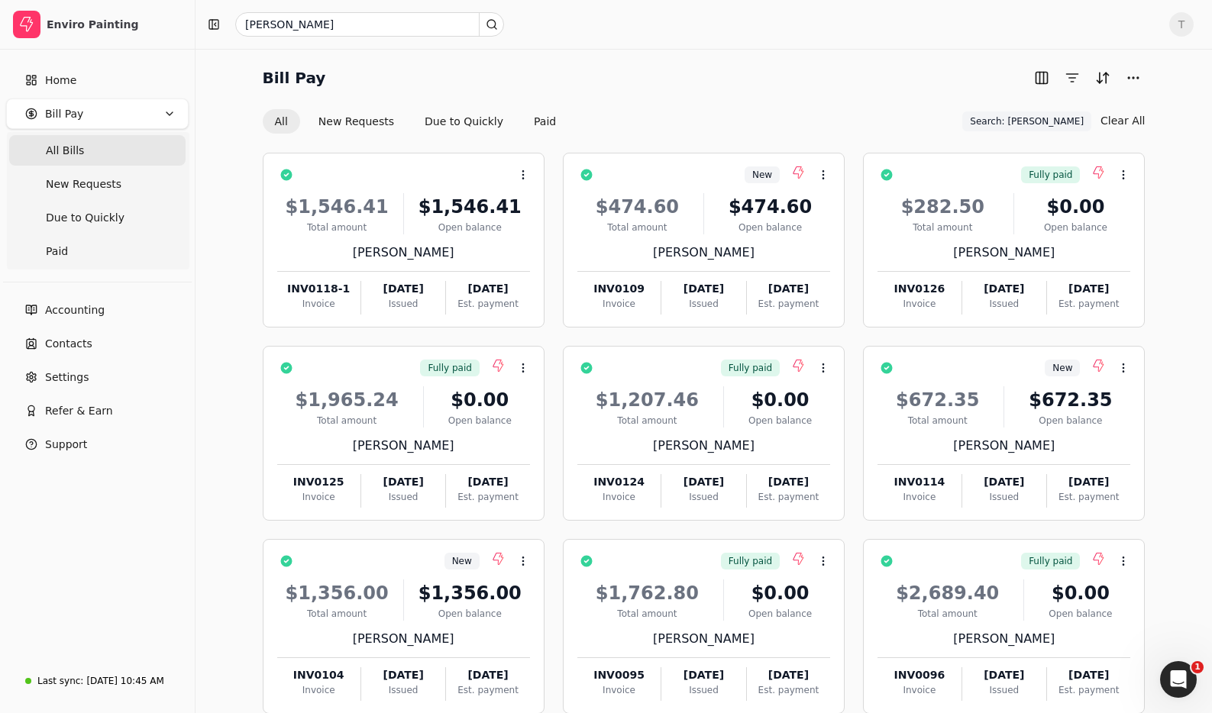
click at [728, 82] on div "Bill Pay" at bounding box center [704, 78] width 883 height 24
click at [651, 62] on div "Bill Pay All New Requests Due to Quickly Paid Search: [PERSON_NAME] Search: [PE…" at bounding box center [704, 423] width 1017 height 752
click at [528, 177] on icon at bounding box center [523, 175] width 12 height 12
click at [710, 113] on div "All New Requests Due to Quickly Paid Search: [PERSON_NAME] Search: [PERSON_NAME…" at bounding box center [704, 121] width 883 height 26
drag, startPoint x: 526, startPoint y: 180, endPoint x: 530, endPoint y: 188, distance: 8.5
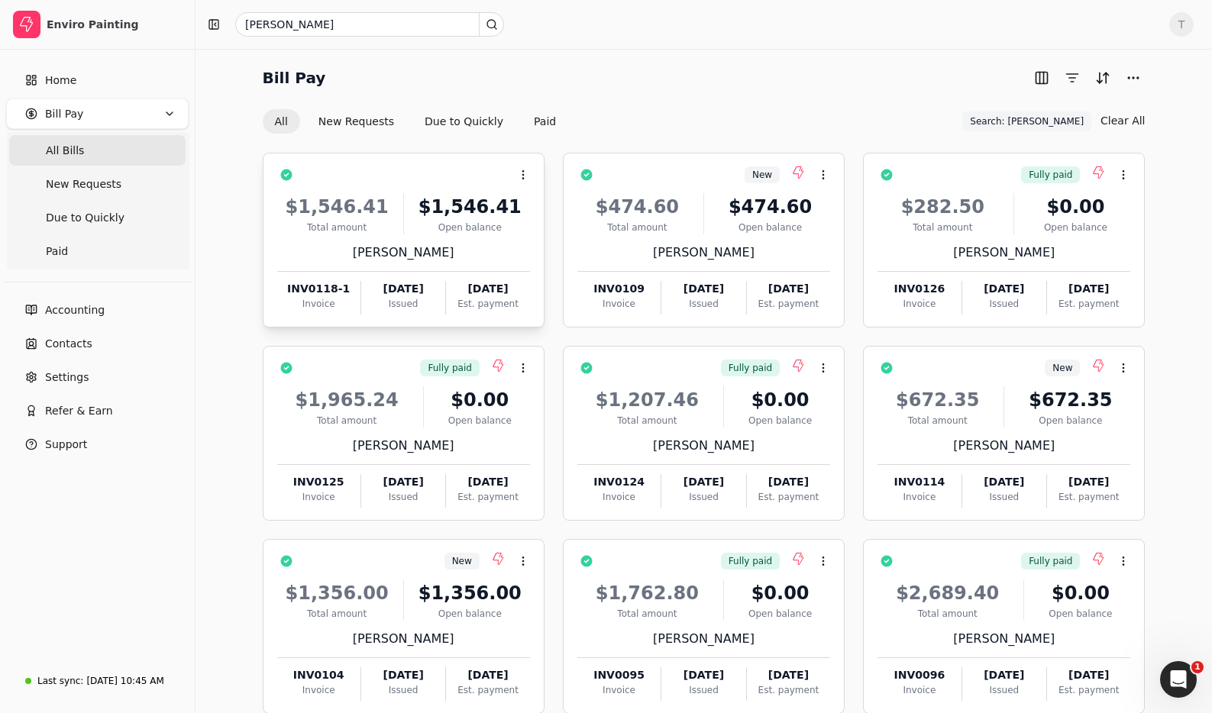
click at [526, 180] on icon at bounding box center [523, 175] width 12 height 12
click at [554, 210] on span "Open" at bounding box center [547, 213] width 28 height 16
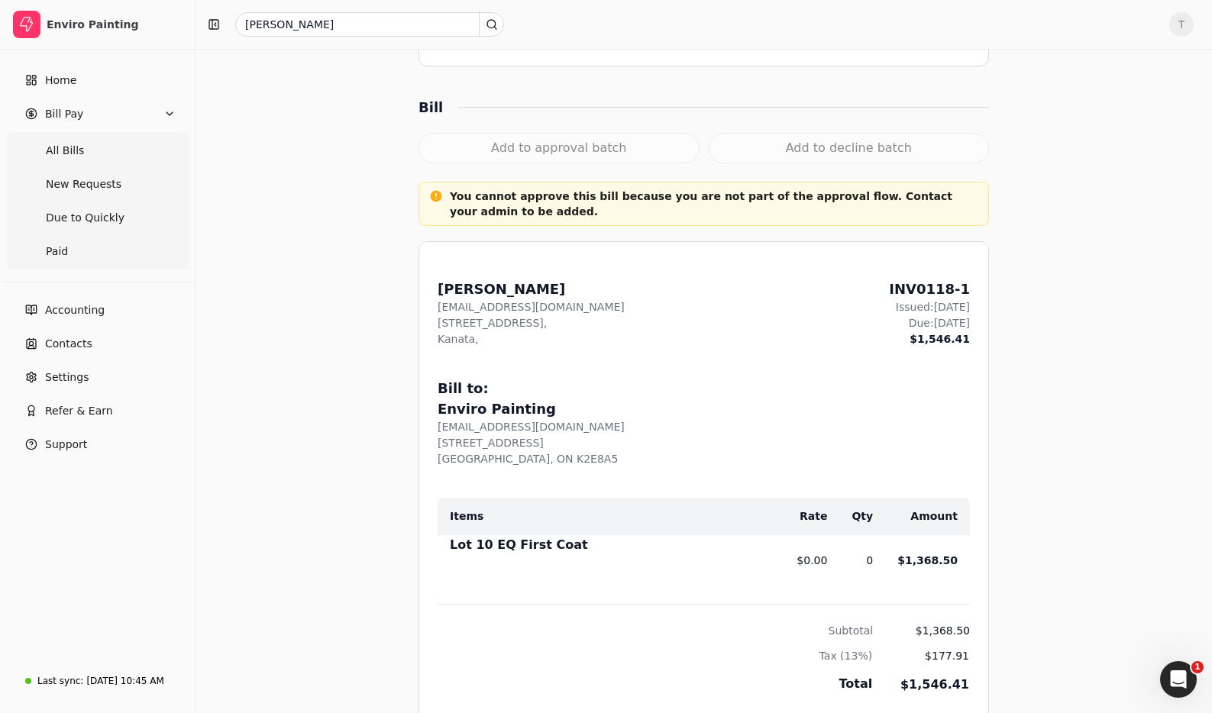
scroll to position [551, 0]
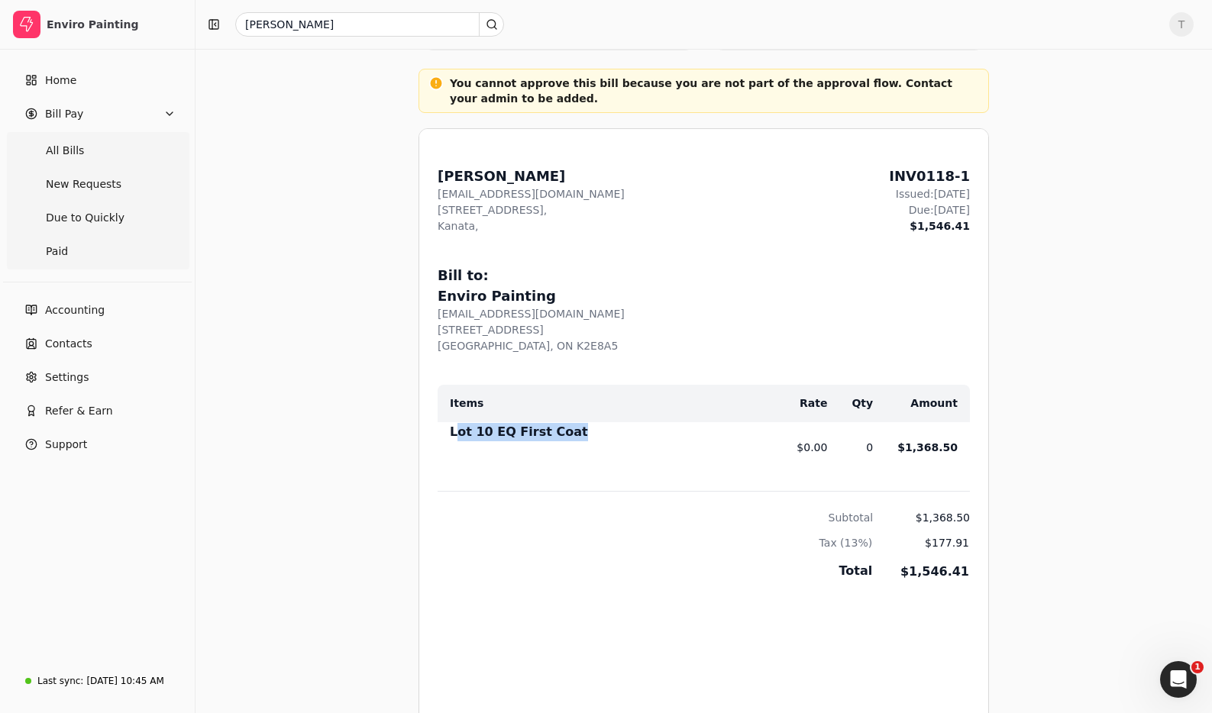
drag, startPoint x: 492, startPoint y: 431, endPoint x: 703, endPoint y: 443, distance: 211.1
click at [702, 443] on div "Lot 10 EQ First Coat" at bounding box center [611, 435] width 322 height 24
click at [704, 443] on div "Lot 10 EQ First Coat" at bounding box center [611, 435] width 322 height 24
click at [441, 429] on td "Lot 10 EQ First Coat" at bounding box center [605, 447] width 335 height 50
drag, startPoint x: 715, startPoint y: 444, endPoint x: 732, endPoint y: 446, distance: 17.6
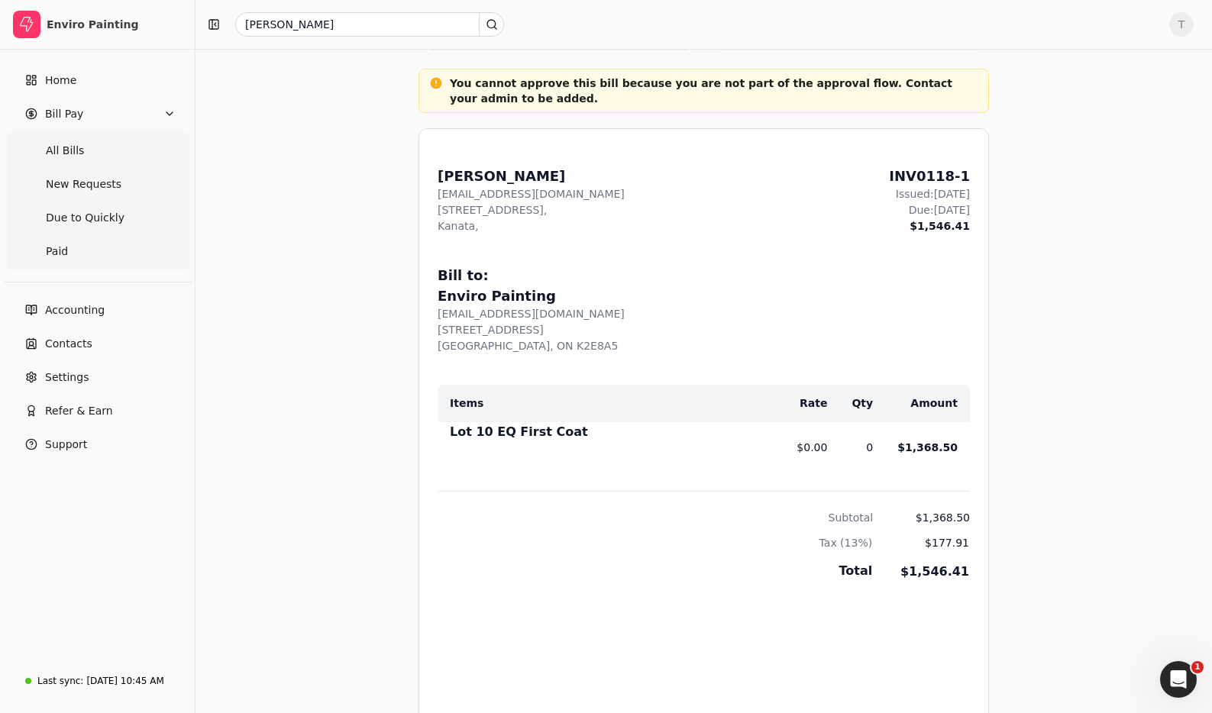
click at [722, 445] on div "Lot 10 EQ First Coat" at bounding box center [611, 435] width 322 height 24
drag, startPoint x: 920, startPoint y: 445, endPoint x: 715, endPoint y: 442, distance: 204.7
click at [703, 441] on div "From: [PERSON_NAME] [EMAIL_ADDRESS][DOMAIN_NAME] [STREET_ADDRESS] Issued: [DATE…" at bounding box center [703, 493] width 569 height 729
click at [734, 444] on div "Lot 10 EQ First Coat" at bounding box center [611, 435] width 322 height 24
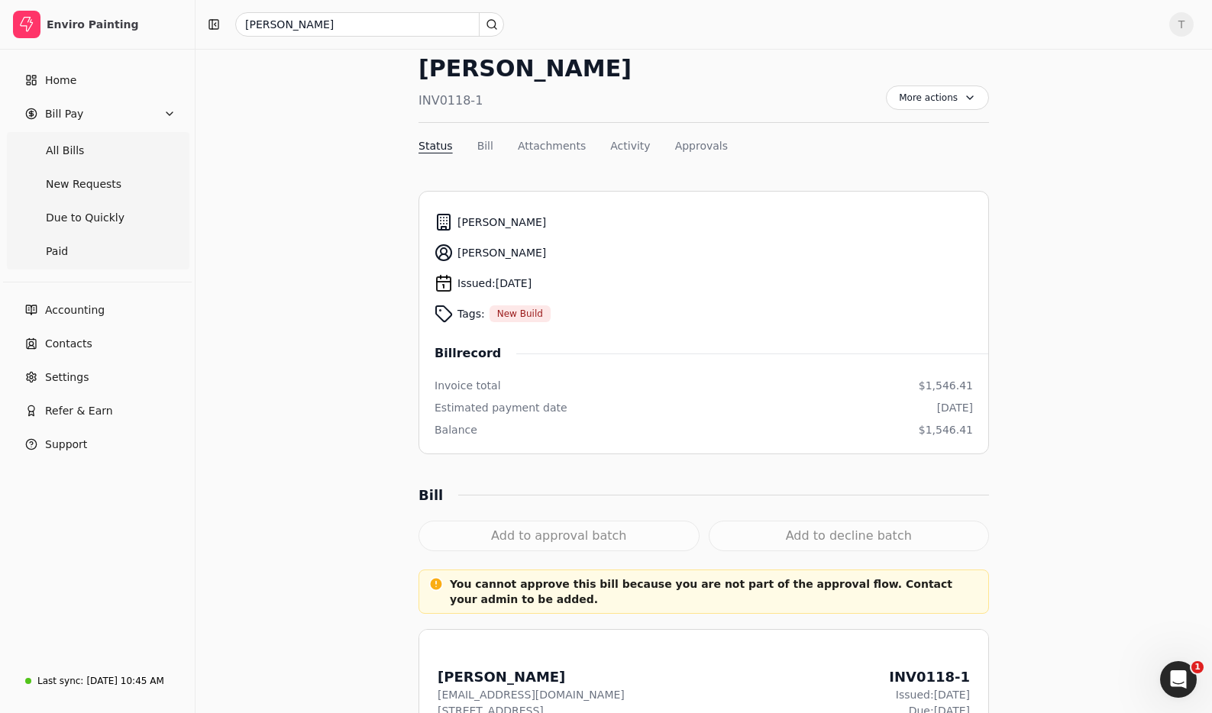
scroll to position [0, 0]
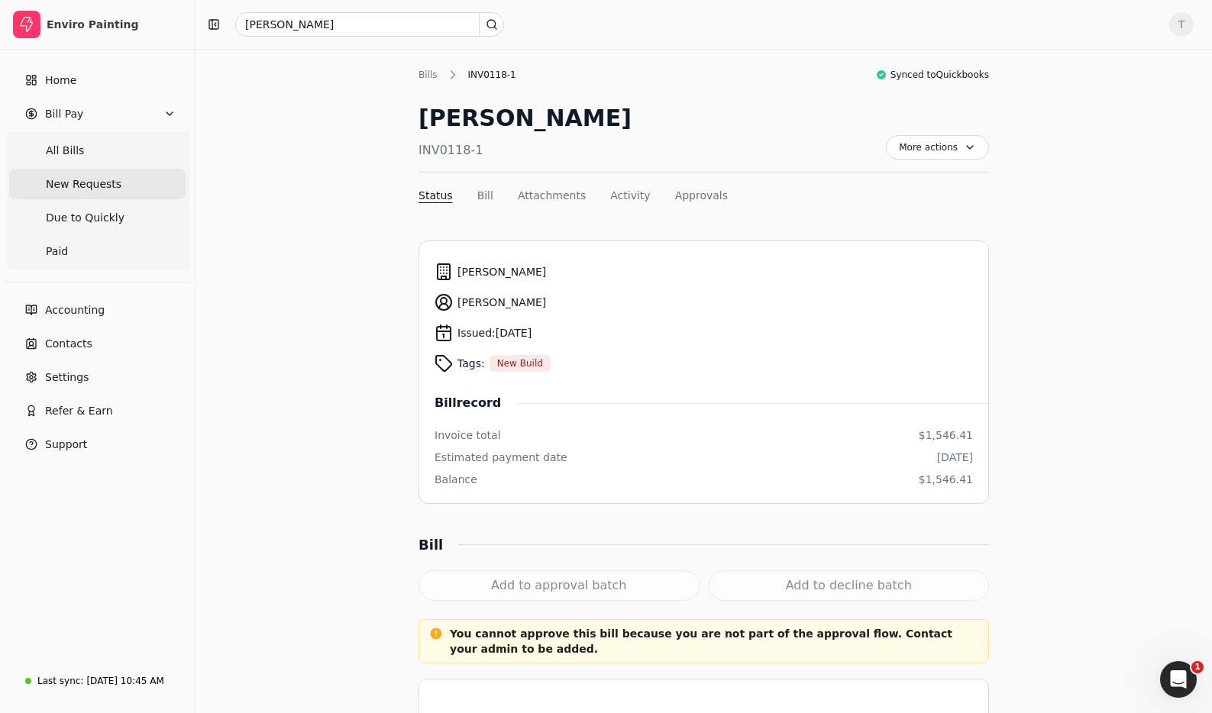
drag, startPoint x: 121, startPoint y: 189, endPoint x: 145, endPoint y: 196, distance: 25.4
click at [121, 188] on Requests "New Requests" at bounding box center [97, 184] width 176 height 31
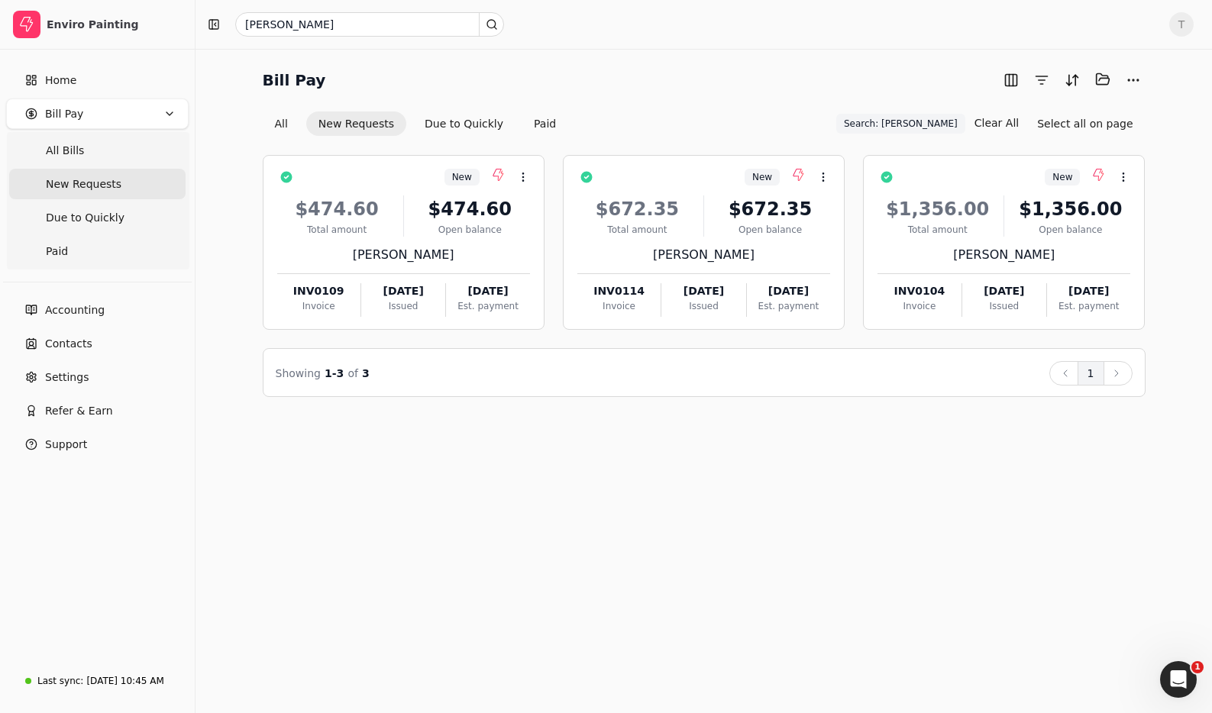
click at [716, 99] on div "Bill Pay Selected items: 0 All New Requests Due to Quickly Paid Search: [PERSON…" at bounding box center [704, 102] width 883 height 70
drag, startPoint x: 948, startPoint y: 119, endPoint x: 970, endPoint y: 121, distance: 22.3
click at [949, 119] on span "Search: [PERSON_NAME]" at bounding box center [901, 124] width 114 height 14
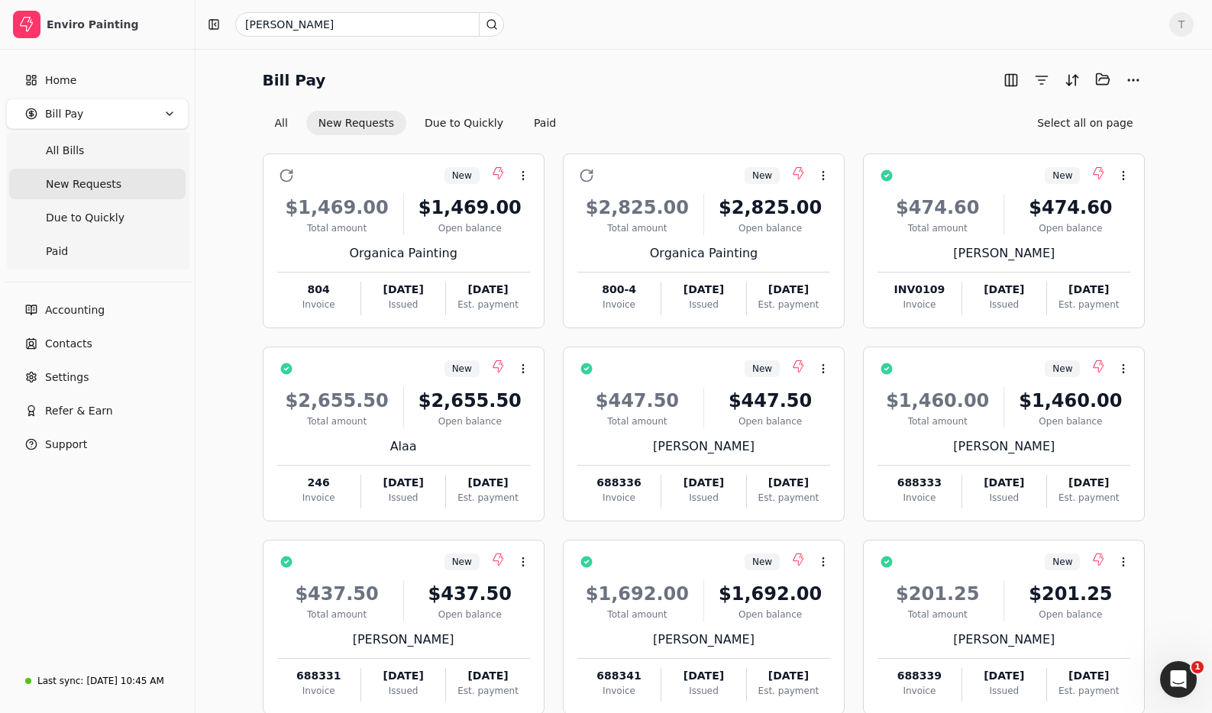
click at [347, 121] on button "New Requests" at bounding box center [356, 123] width 100 height 24
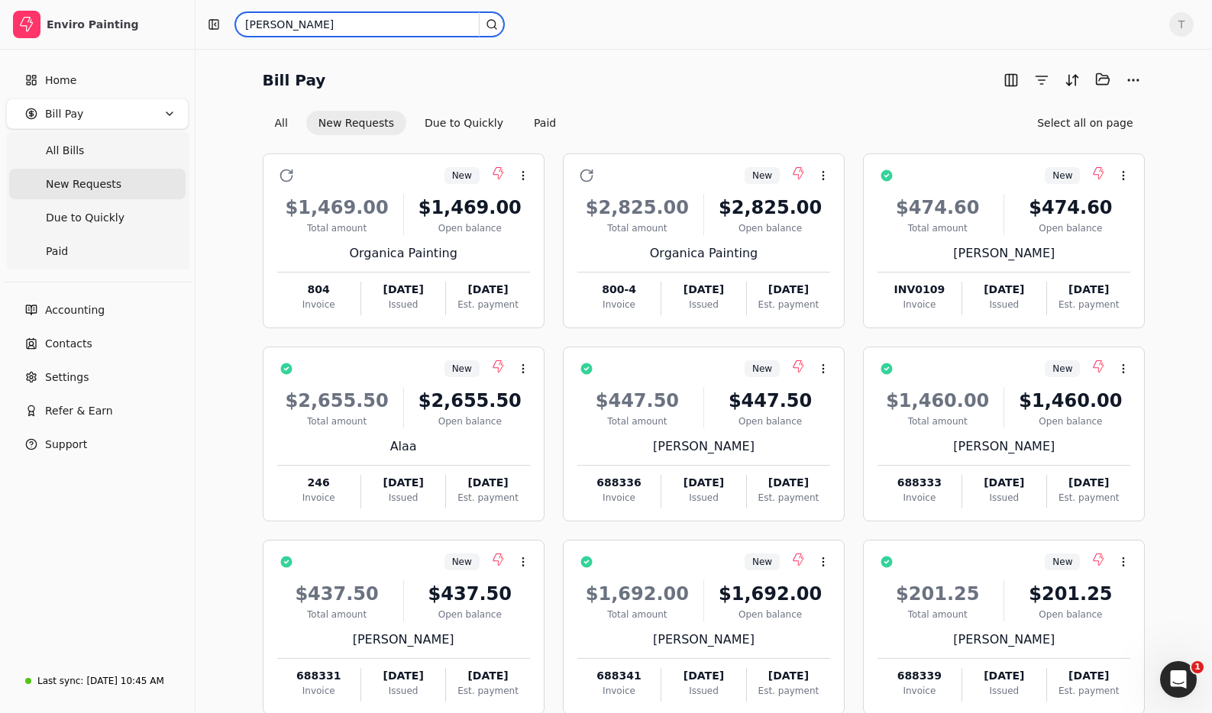
click at [359, 32] on input "[PERSON_NAME]" at bounding box center [369, 24] width 269 height 24
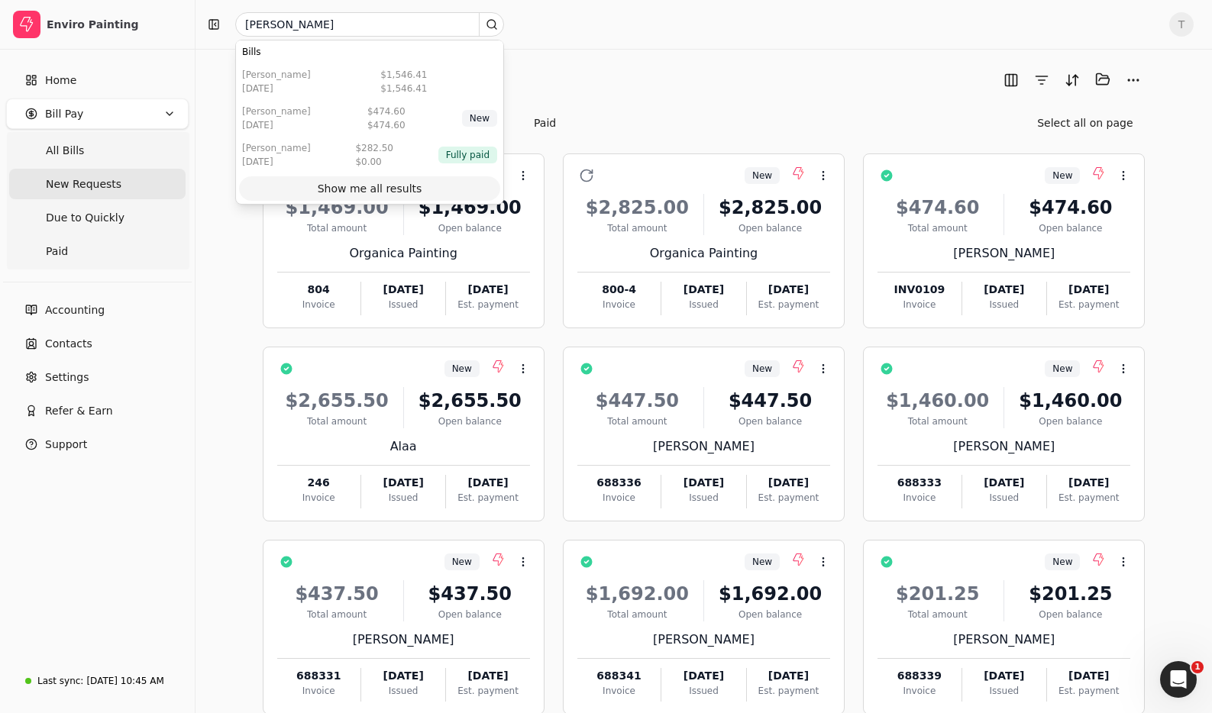
drag, startPoint x: 397, startPoint y: 184, endPoint x: 469, endPoint y: 181, distance: 71.9
click at [397, 184] on div "Show me all results" at bounding box center [370, 189] width 105 height 16
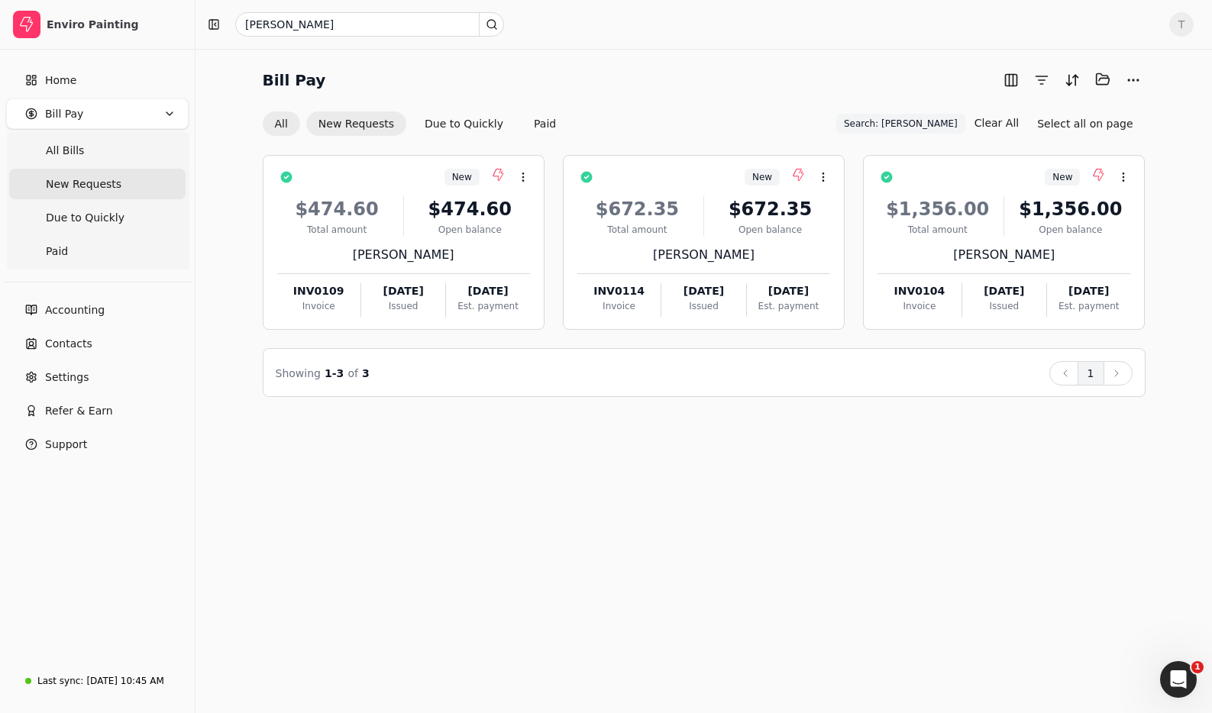
click at [281, 121] on button "All" at bounding box center [281, 124] width 37 height 24
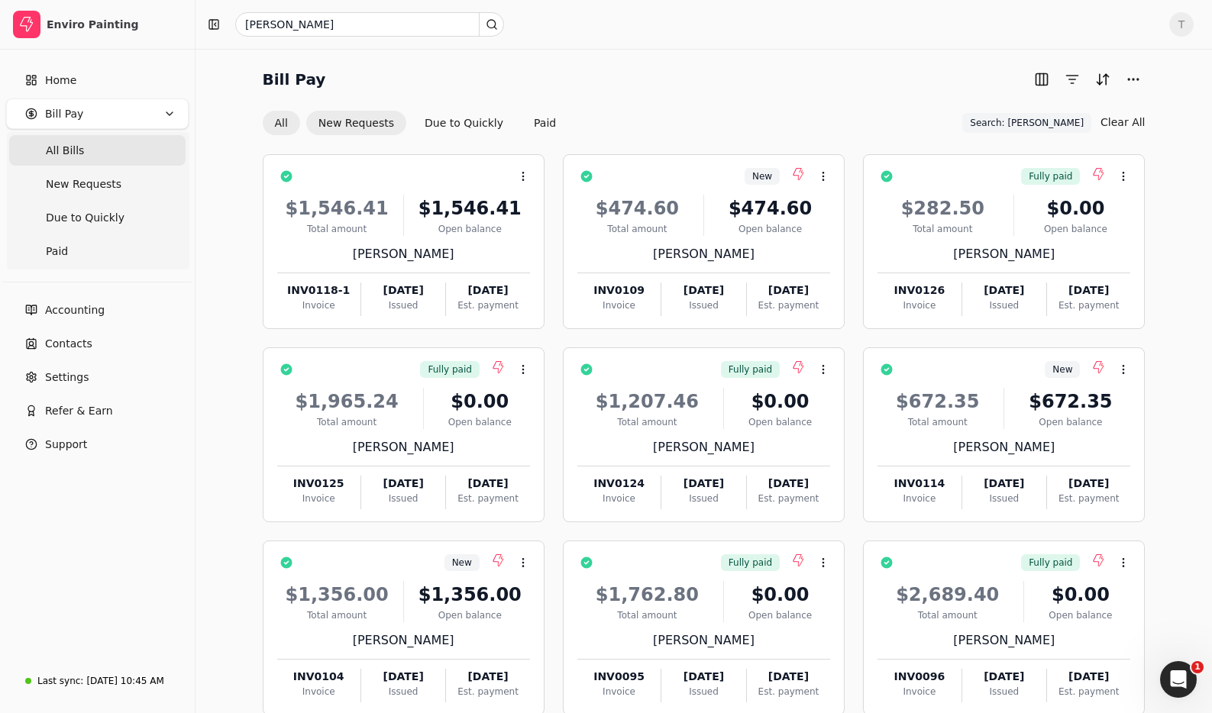
click at [361, 124] on button "New Requests" at bounding box center [356, 123] width 100 height 24
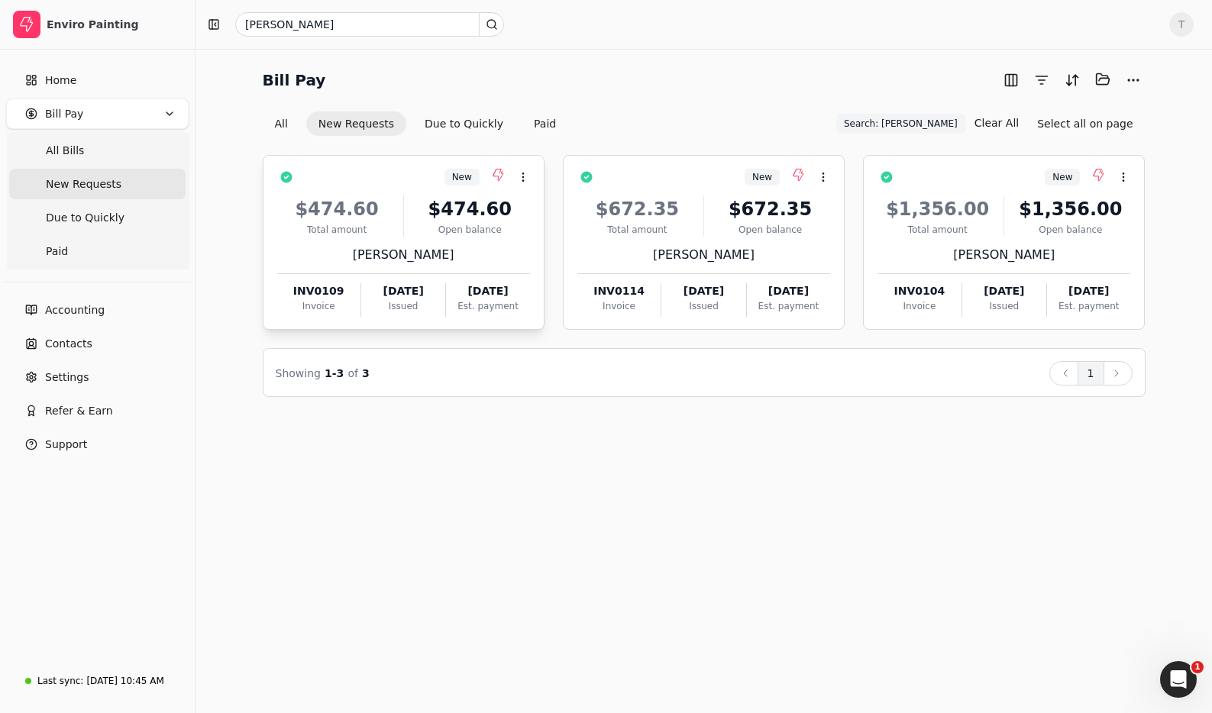
click at [531, 180] on button "Context Menu Button" at bounding box center [523, 177] width 26 height 26
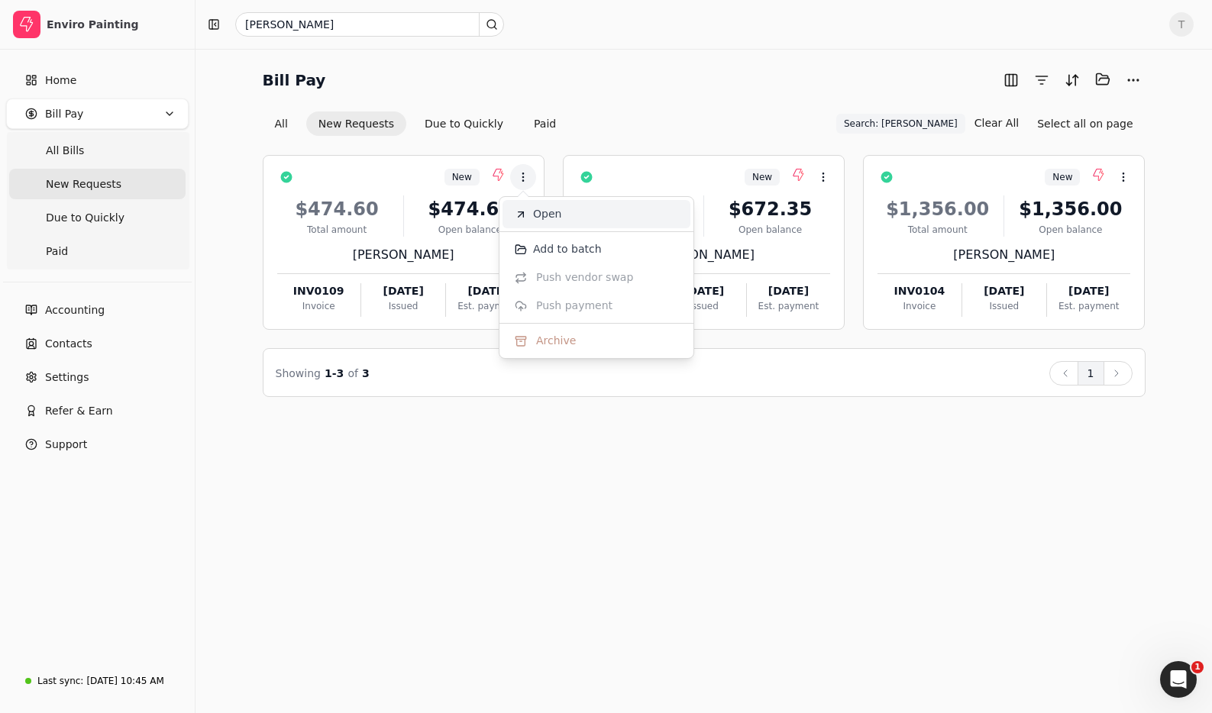
click at [557, 210] on span "Open" at bounding box center [547, 214] width 28 height 16
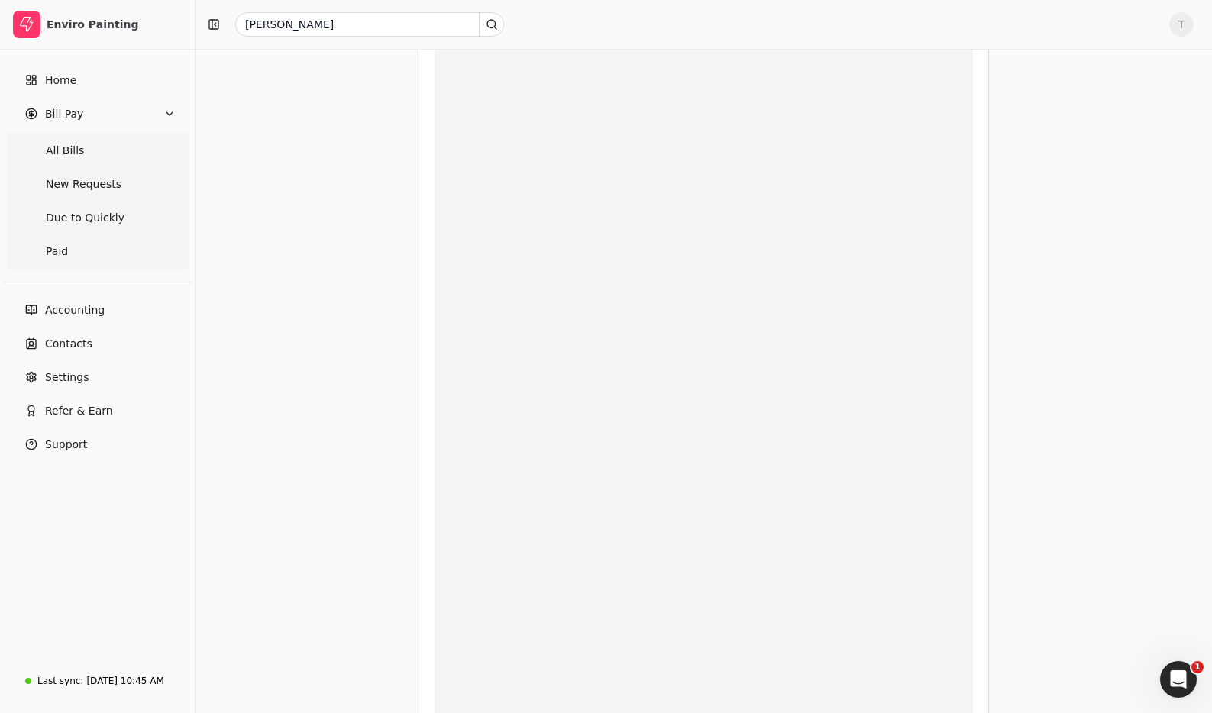
scroll to position [583, 0]
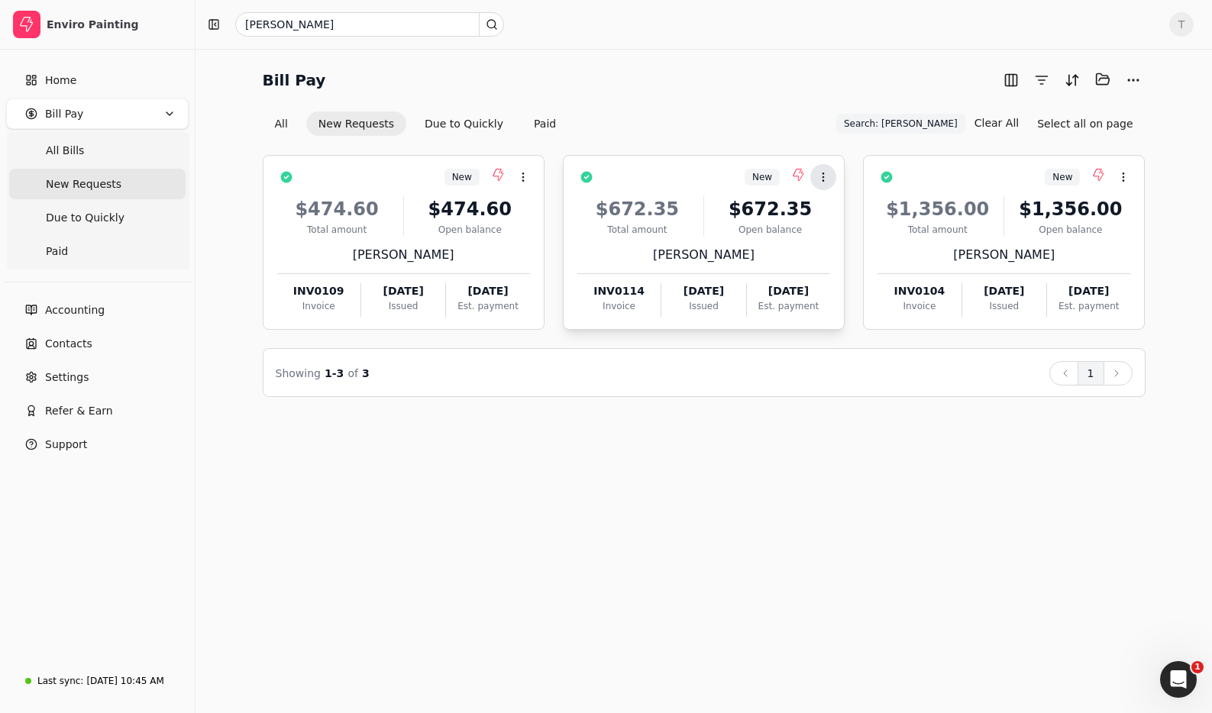
click at [829, 179] on icon at bounding box center [823, 177] width 12 height 12
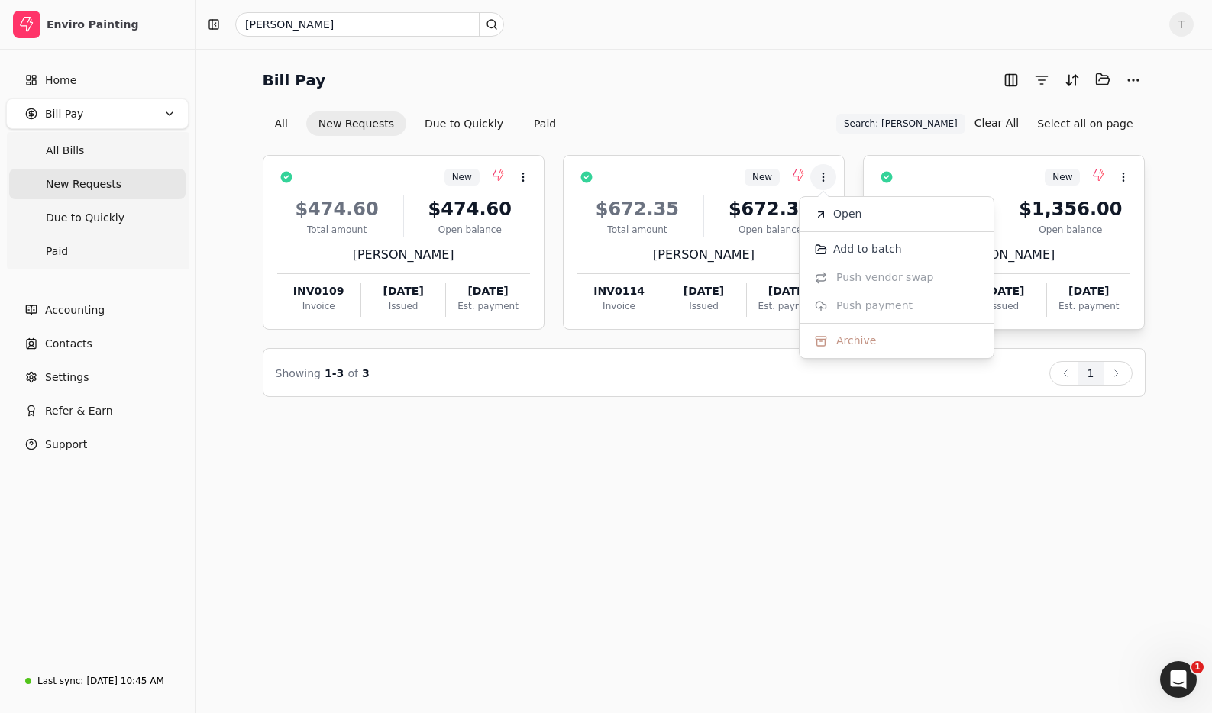
drag, startPoint x: 853, startPoint y: 217, endPoint x: 868, endPoint y: 220, distance: 15.6
click at [853, 217] on span "Open" at bounding box center [847, 214] width 28 height 16
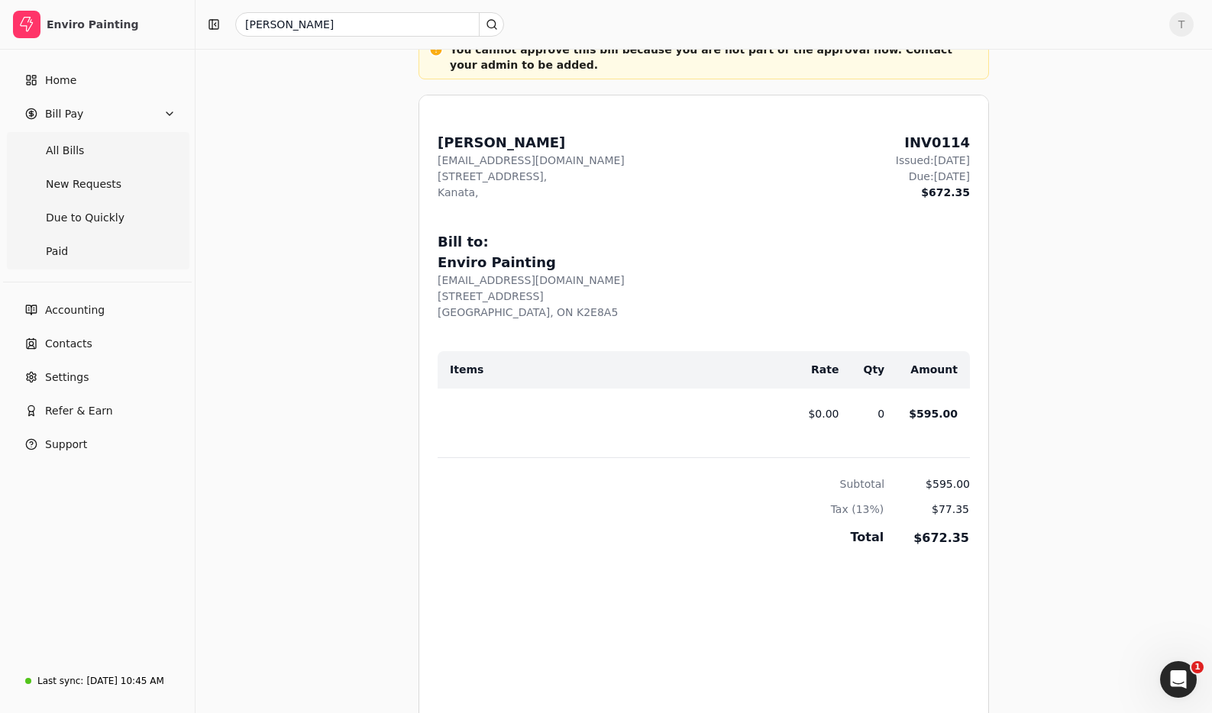
scroll to position [606, 0]
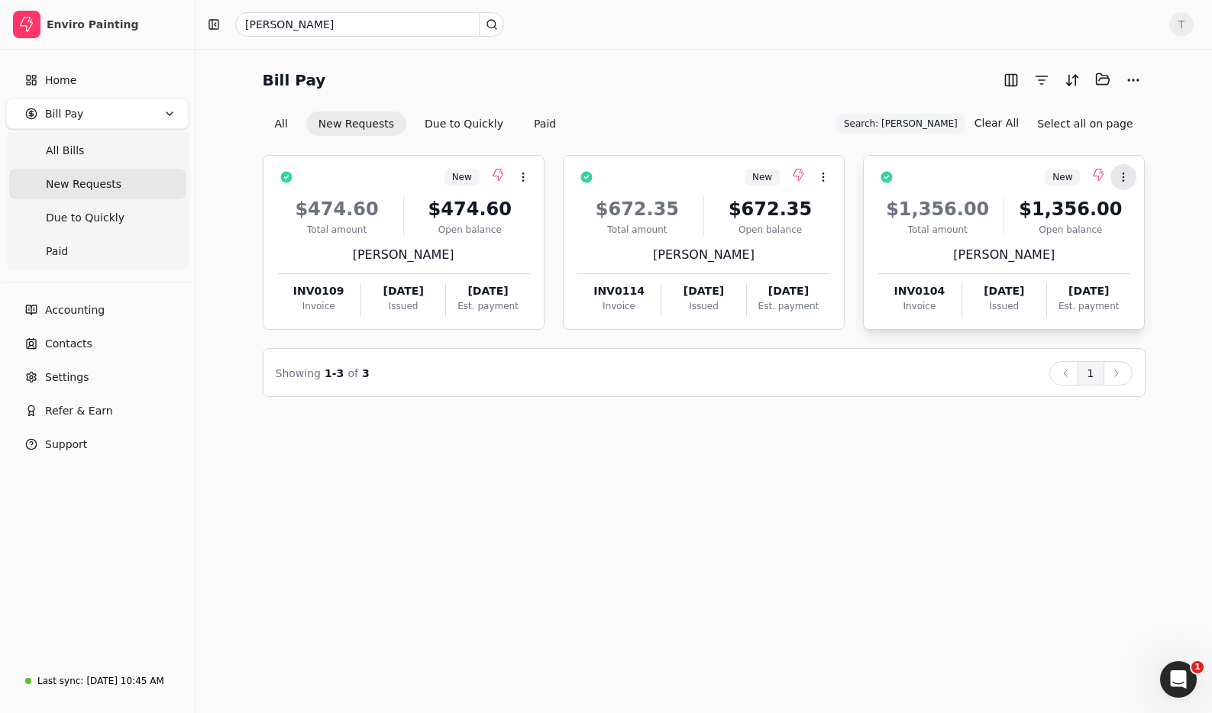
click at [1125, 180] on icon at bounding box center [1123, 177] width 12 height 12
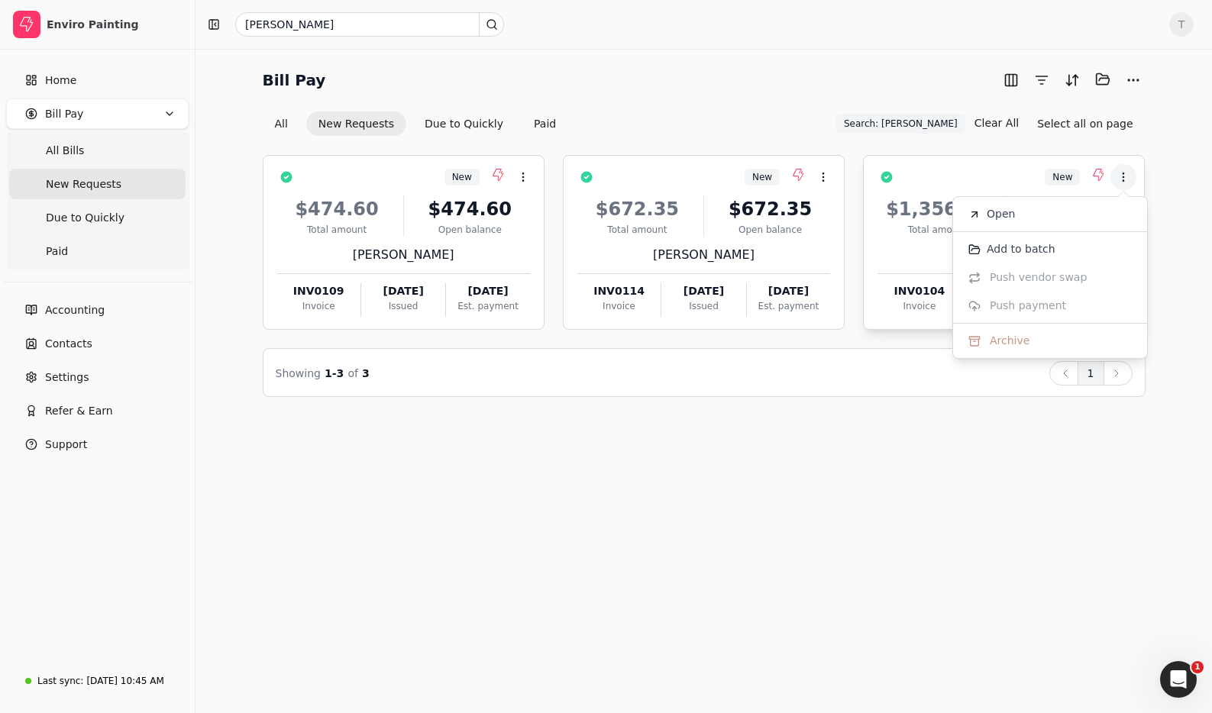
click at [1120, 205] on li "Open" at bounding box center [1050, 214] width 188 height 28
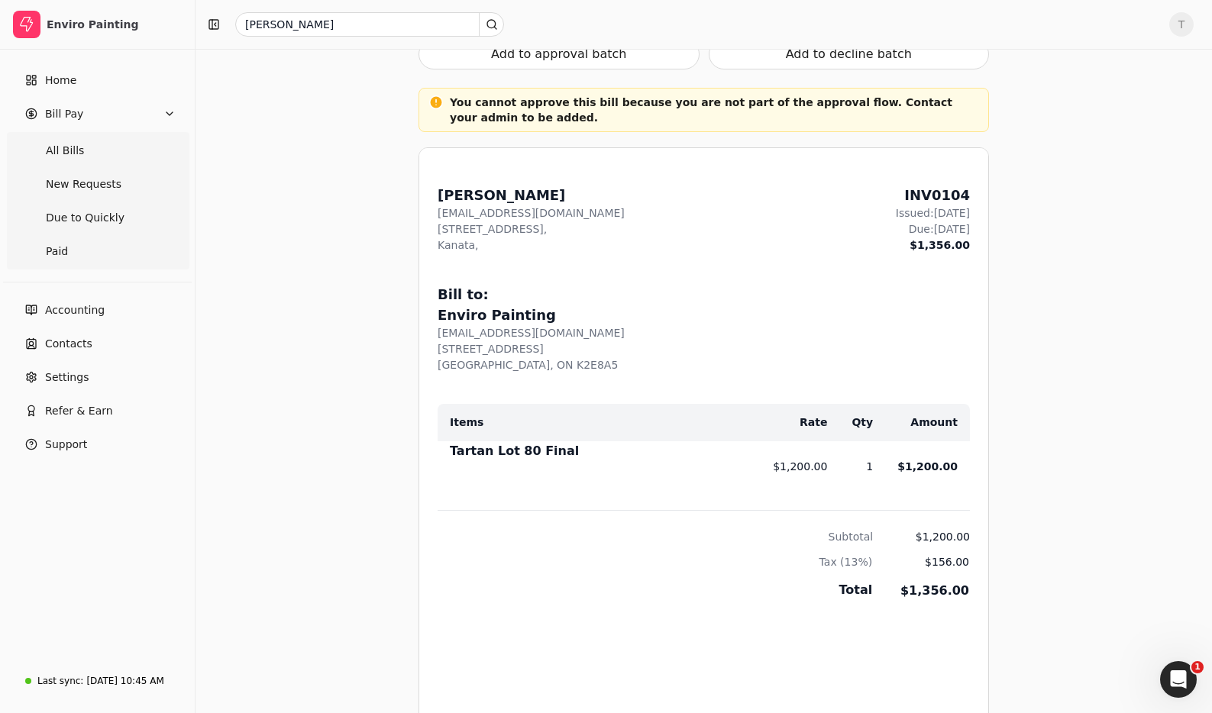
scroll to position [561, 0]
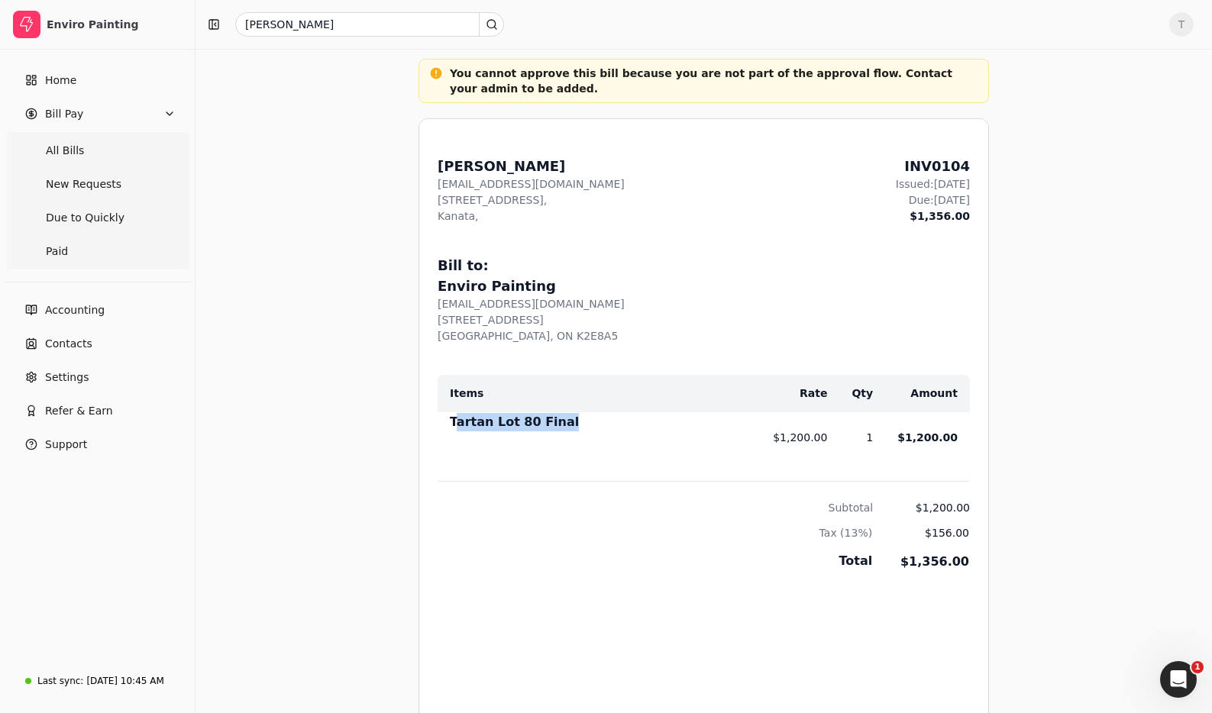
drag, startPoint x: 475, startPoint y: 428, endPoint x: 675, endPoint y: 434, distance: 200.2
click at [675, 434] on div "Tartan Lot 80 Final" at bounding box center [599, 425] width 299 height 24
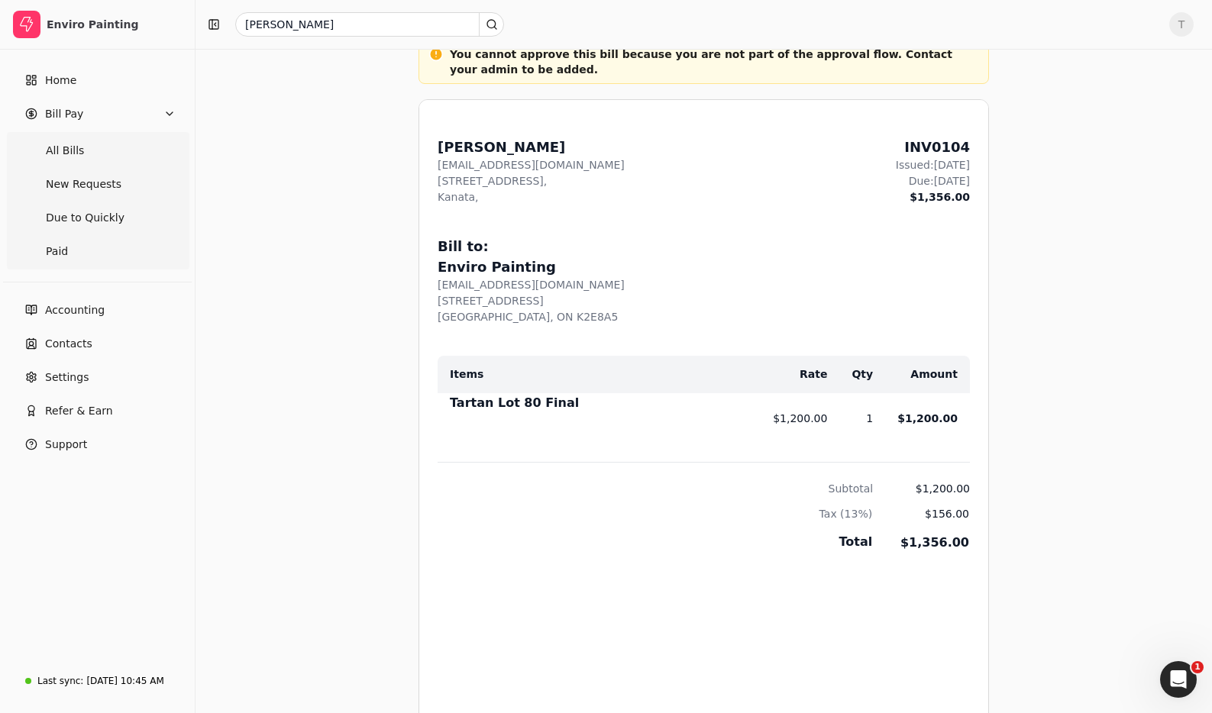
scroll to position [585, 0]
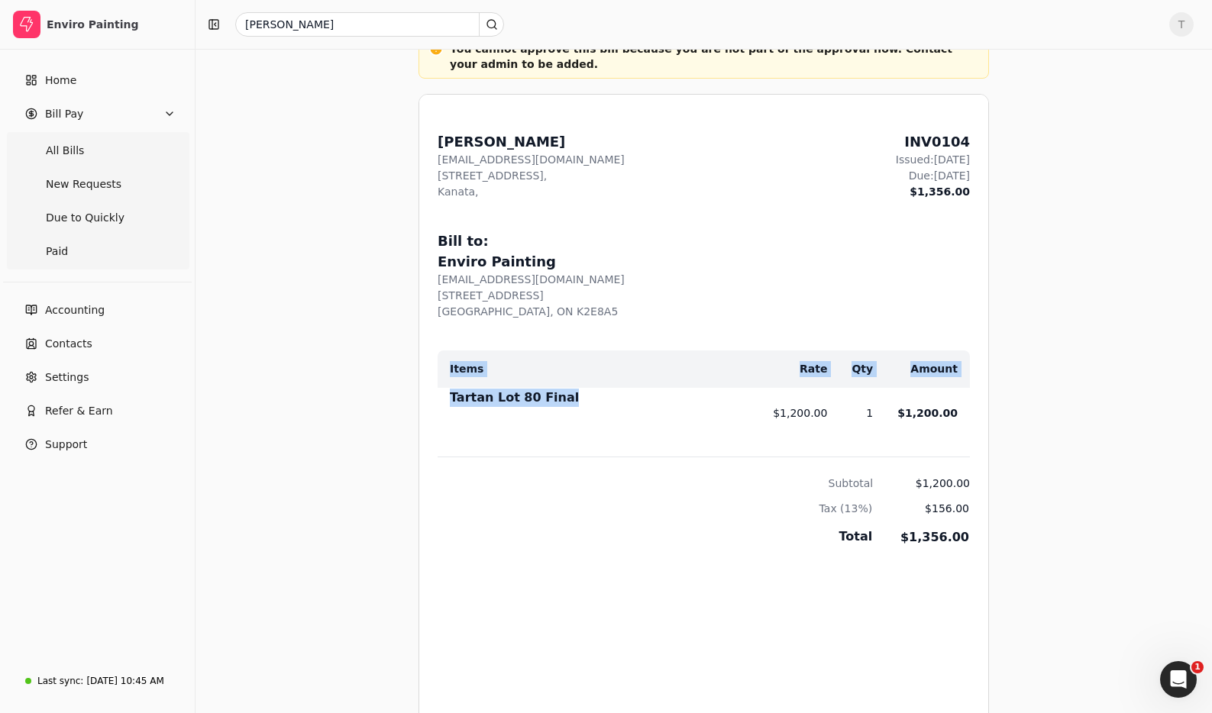
drag, startPoint x: 583, startPoint y: 408, endPoint x: 442, endPoint y: 400, distance: 141.5
click at [419, 396] on div "From: [PERSON_NAME] [EMAIL_ADDRESS][DOMAIN_NAME] [STREET_ADDRESS] Issued: [DATE…" at bounding box center [703, 459] width 569 height 729
click at [627, 409] on div "Tartan Lot 80 Final" at bounding box center [599, 401] width 299 height 24
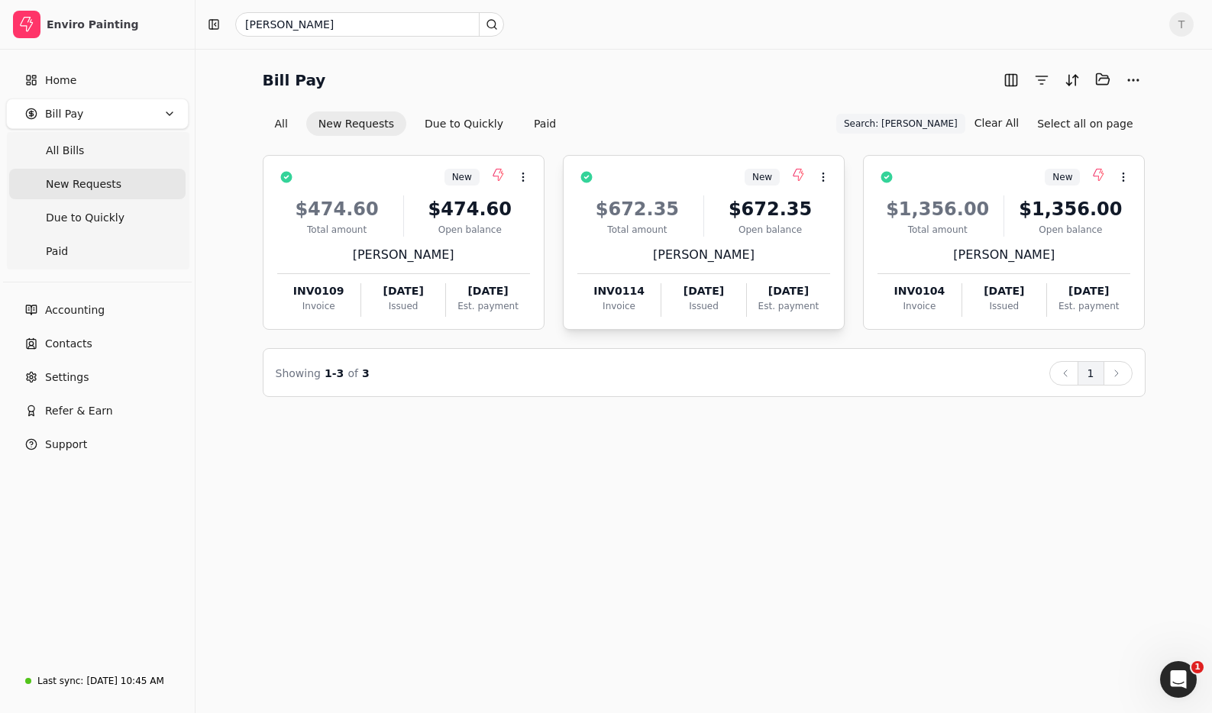
drag, startPoint x: 822, startPoint y: 178, endPoint x: 832, endPoint y: 192, distance: 17.0
click at [822, 178] on icon at bounding box center [823, 177] width 12 height 12
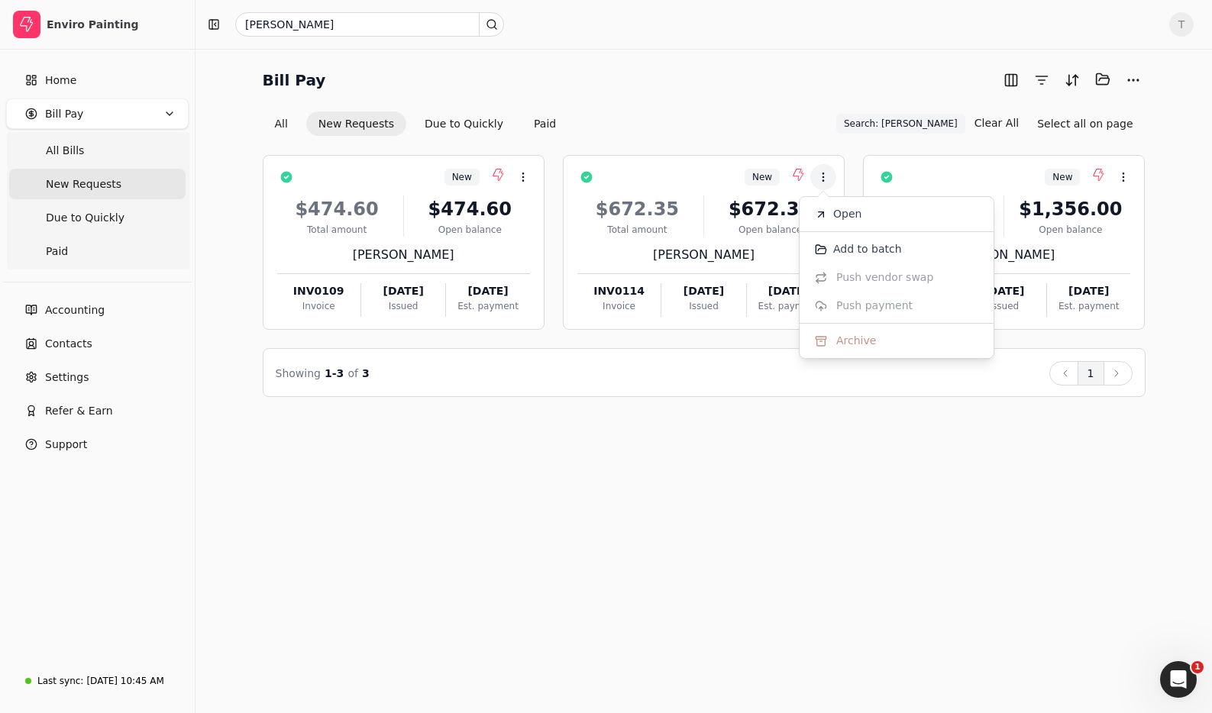
click at [855, 213] on span "Open" at bounding box center [847, 214] width 28 height 16
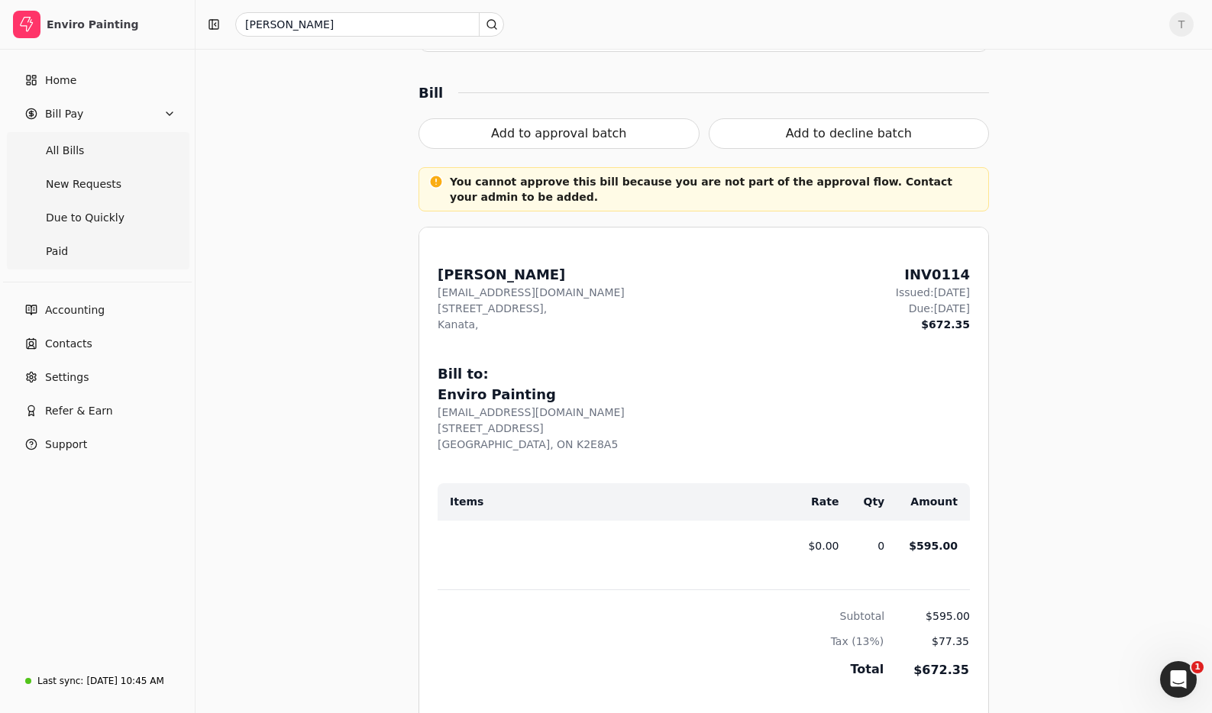
scroll to position [460, 0]
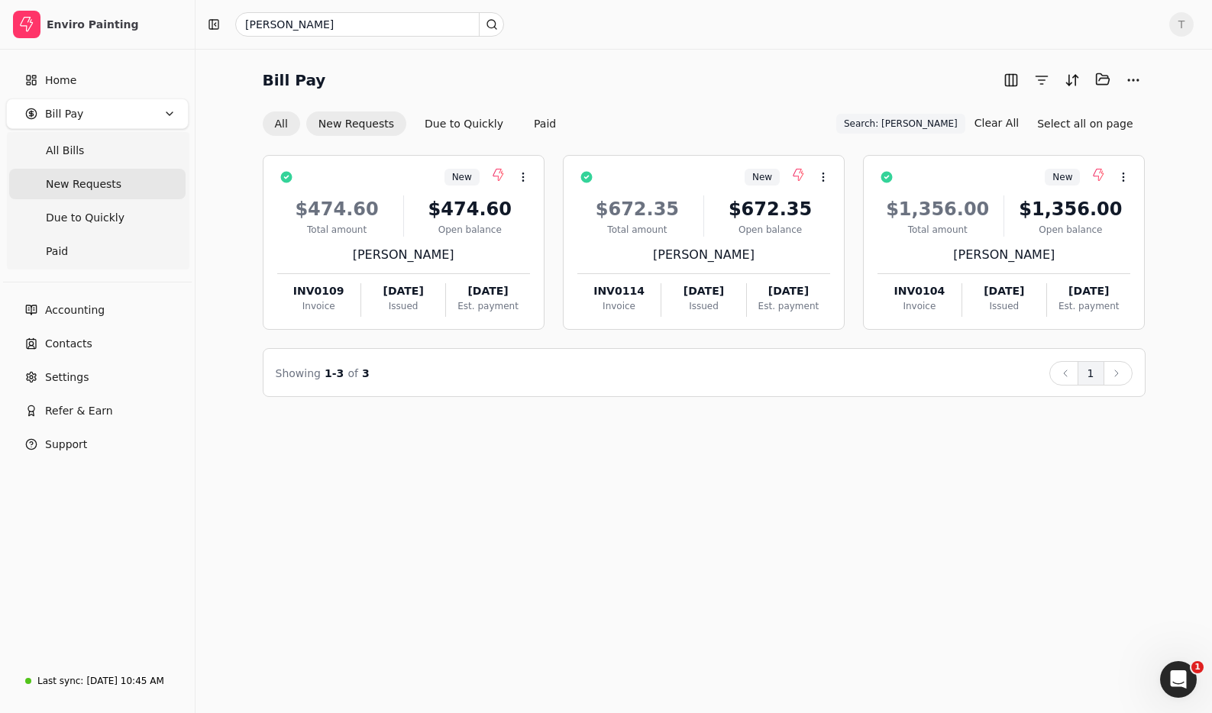
click at [283, 119] on button "All" at bounding box center [281, 124] width 37 height 24
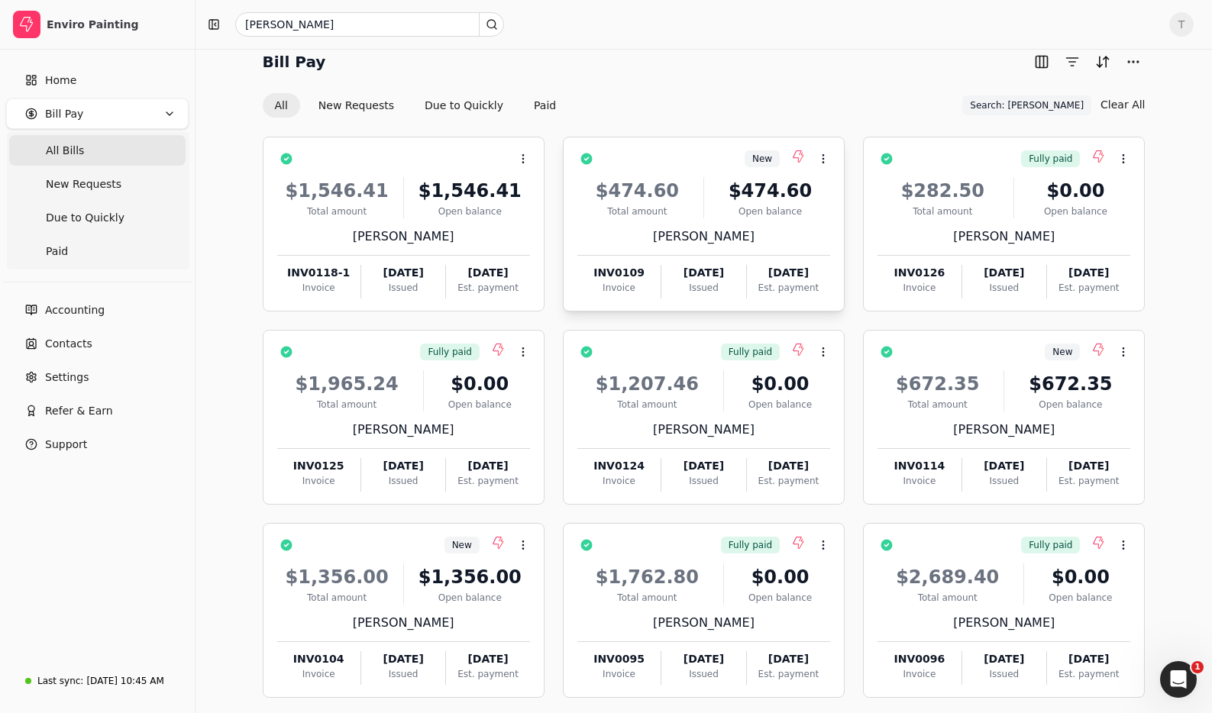
scroll to position [19, 0]
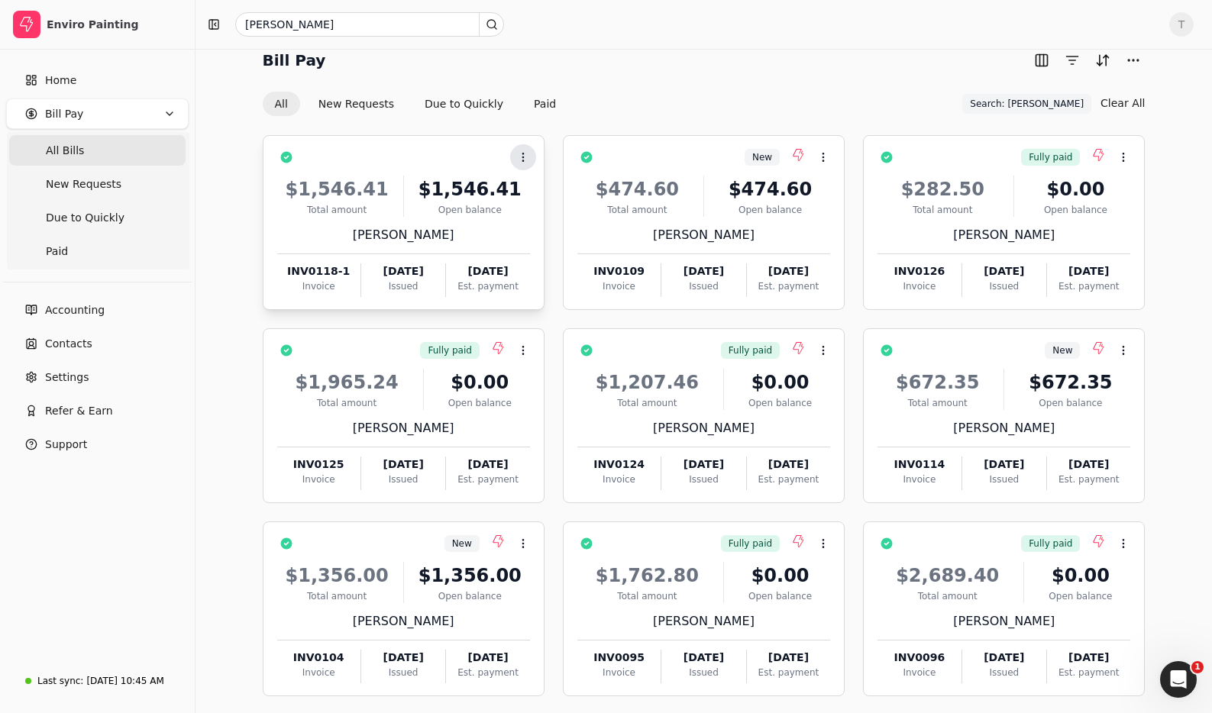
click at [521, 153] on icon at bounding box center [523, 157] width 12 height 12
click at [553, 186] on li "Open" at bounding box center [597, 195] width 188 height 28
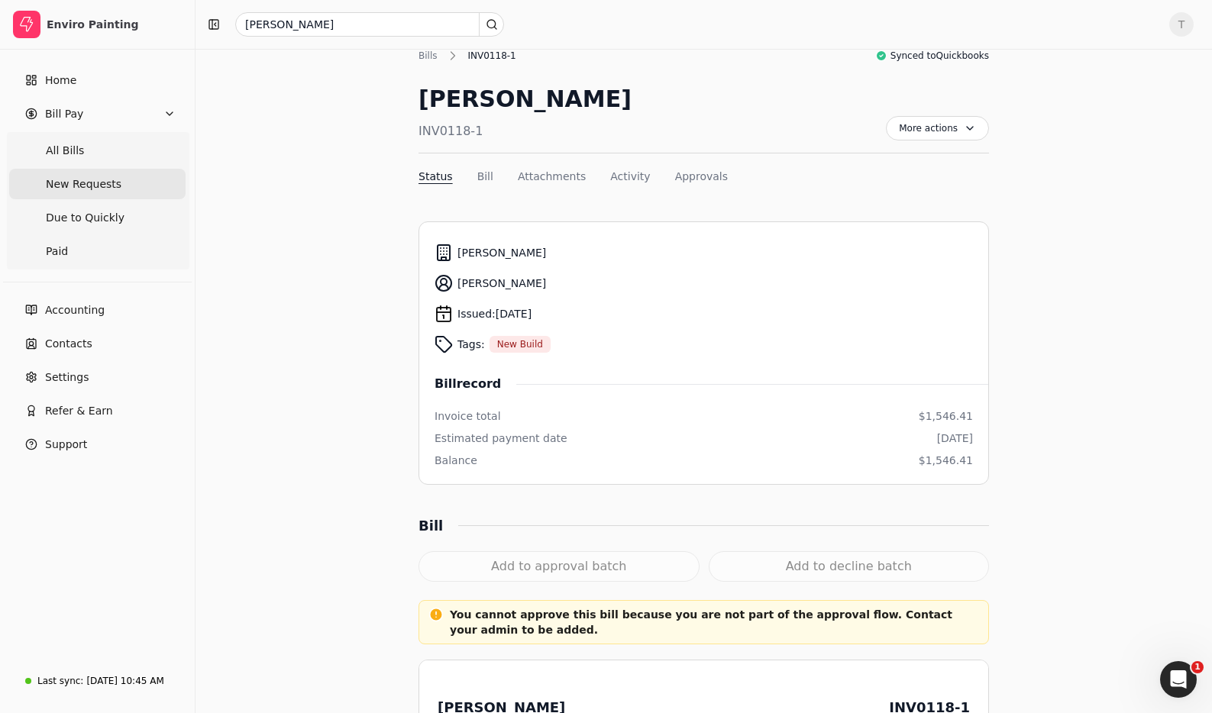
click at [86, 187] on span "New Requests" at bounding box center [84, 184] width 76 height 16
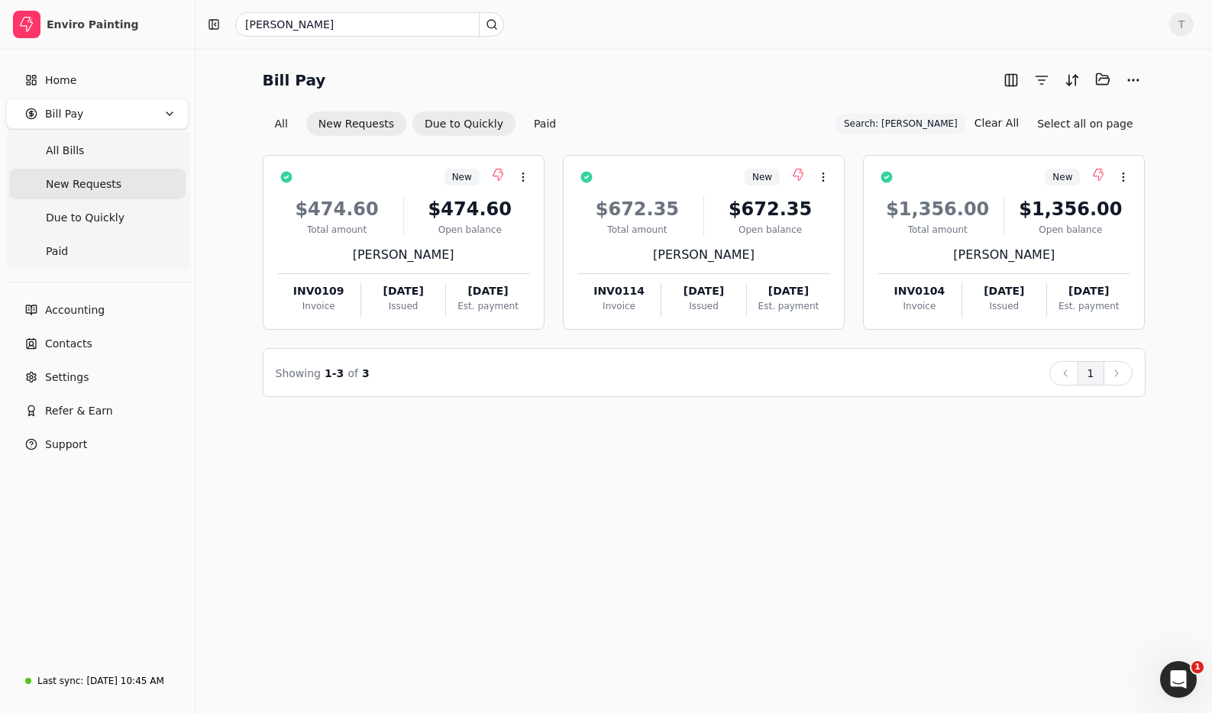
drag, startPoint x: 545, startPoint y: 116, endPoint x: 476, endPoint y: 124, distance: 69.9
click at [545, 116] on button "Paid" at bounding box center [545, 124] width 47 height 24
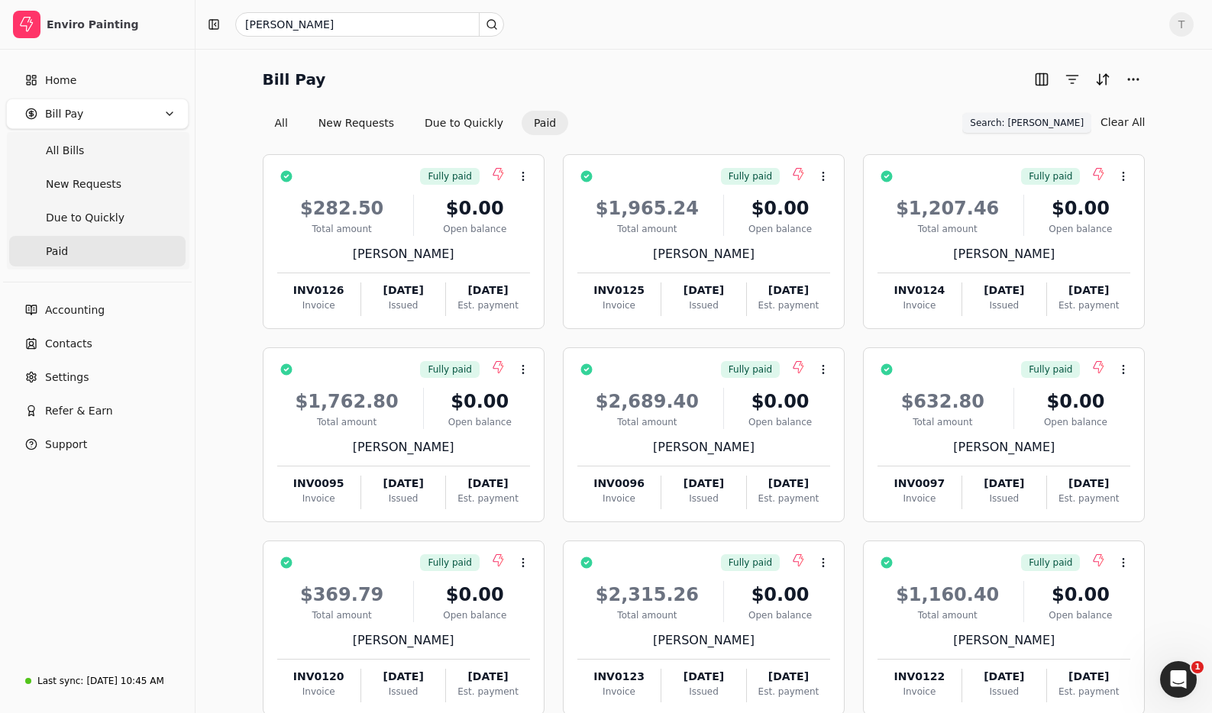
click at [1067, 124] on span "Search: [PERSON_NAME]" at bounding box center [1027, 123] width 114 height 14
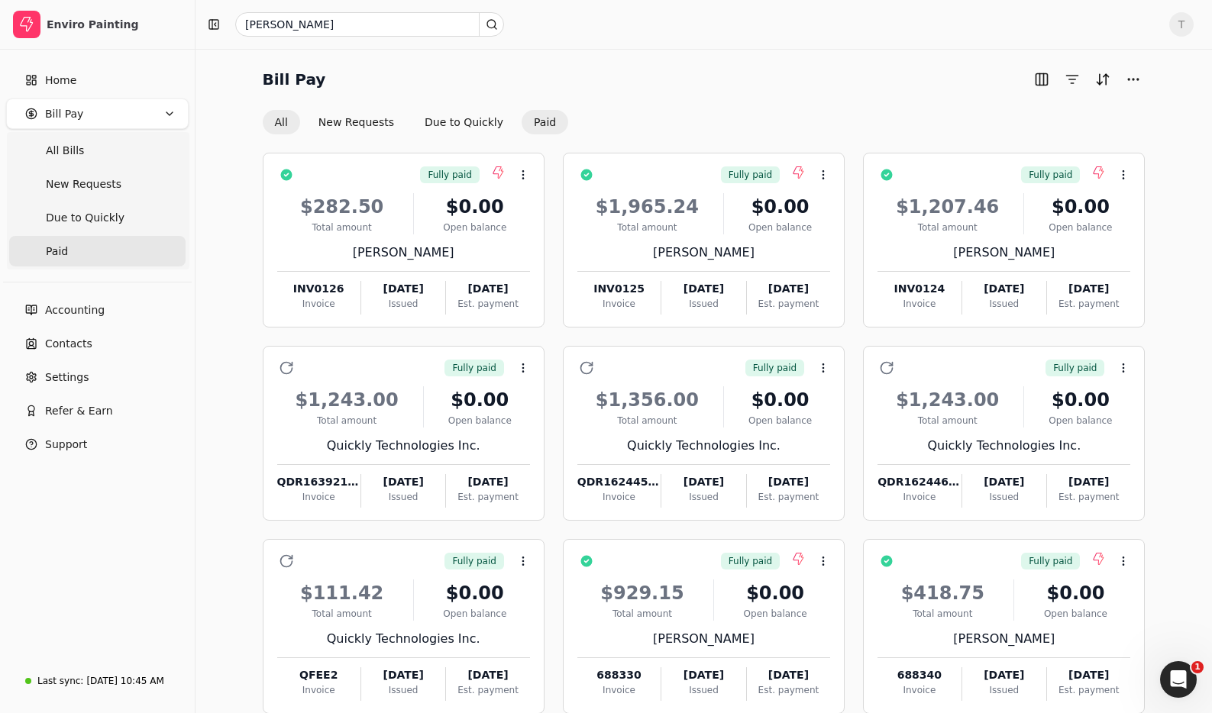
click at [277, 121] on button "All" at bounding box center [281, 122] width 37 height 24
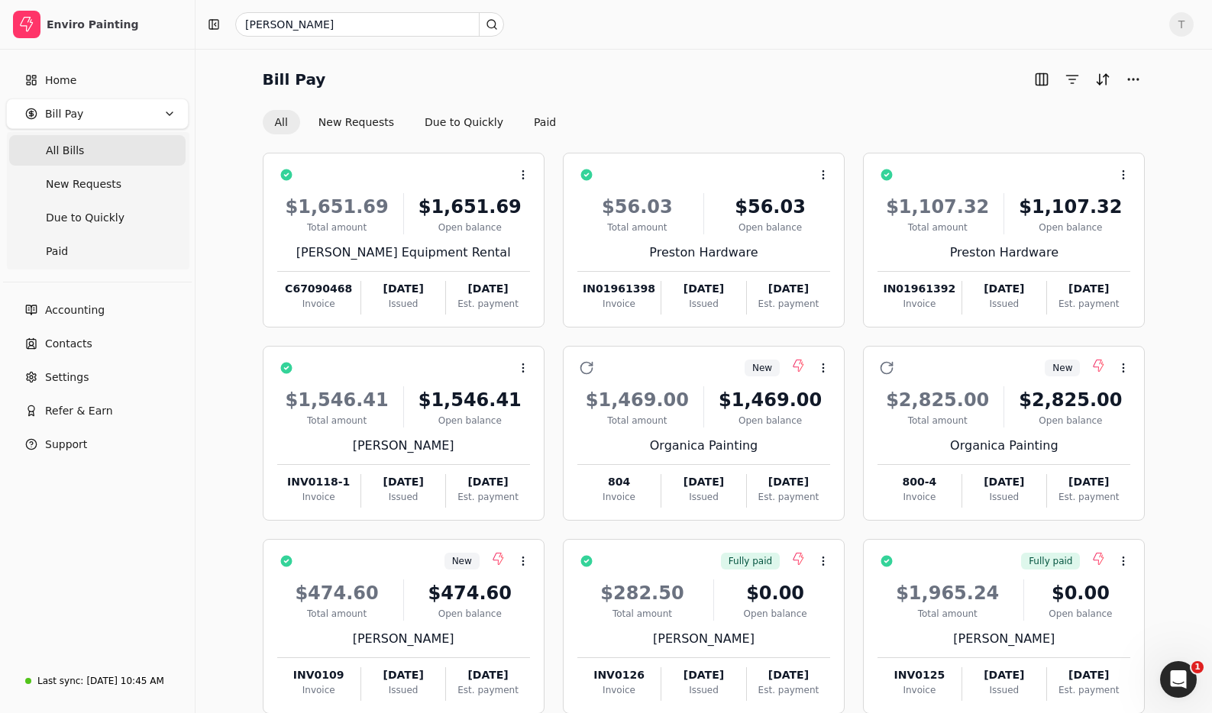
click at [671, 99] on div "Bill Pay All New Requests Due to Quickly Paid" at bounding box center [704, 100] width 883 height 67
click at [813, 101] on div "Bill Pay All New Requests Due to Quickly Paid" at bounding box center [704, 100] width 883 height 67
drag, startPoint x: 590, startPoint y: 89, endPoint x: 261, endPoint y: 116, distance: 330.3
click at [558, 86] on div "Bill Pay" at bounding box center [704, 79] width 883 height 24
click at [83, 150] on Bills "All Bills" at bounding box center [97, 150] width 176 height 31
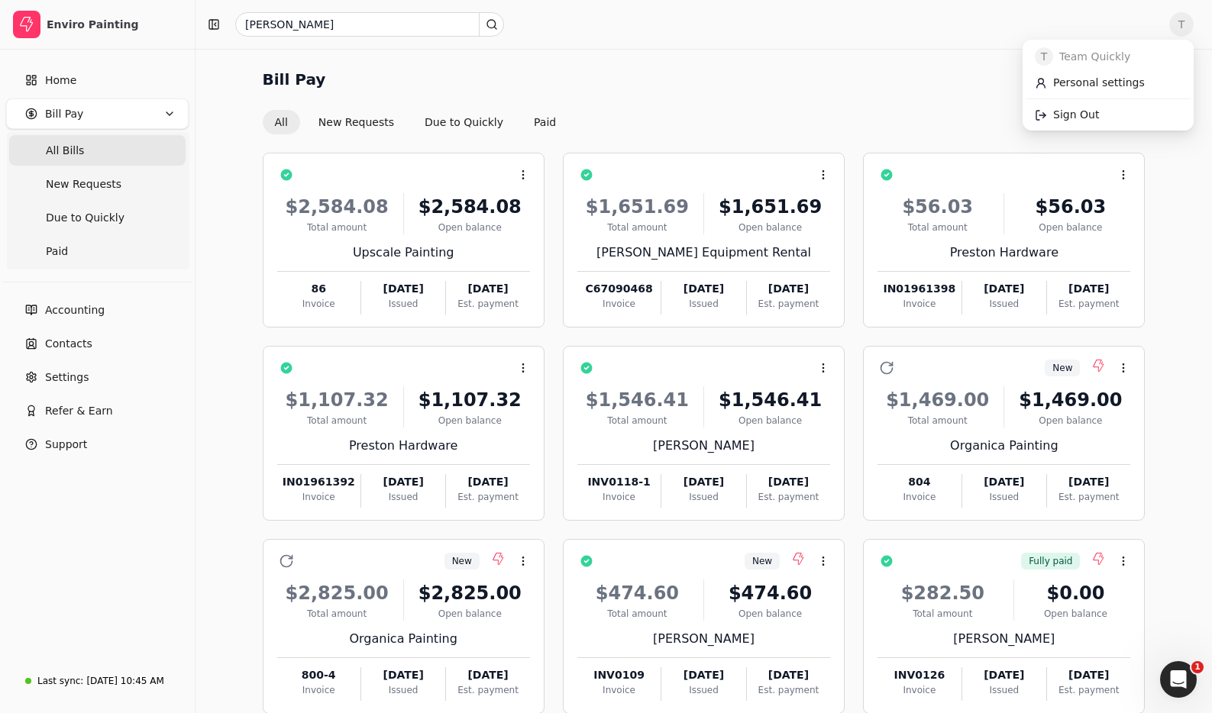
click at [1190, 27] on span "T" at bounding box center [1181, 24] width 24 height 24
click at [1098, 116] on link "Sign Out" at bounding box center [1108, 114] width 165 height 25
